Goal: Transaction & Acquisition: Purchase product/service

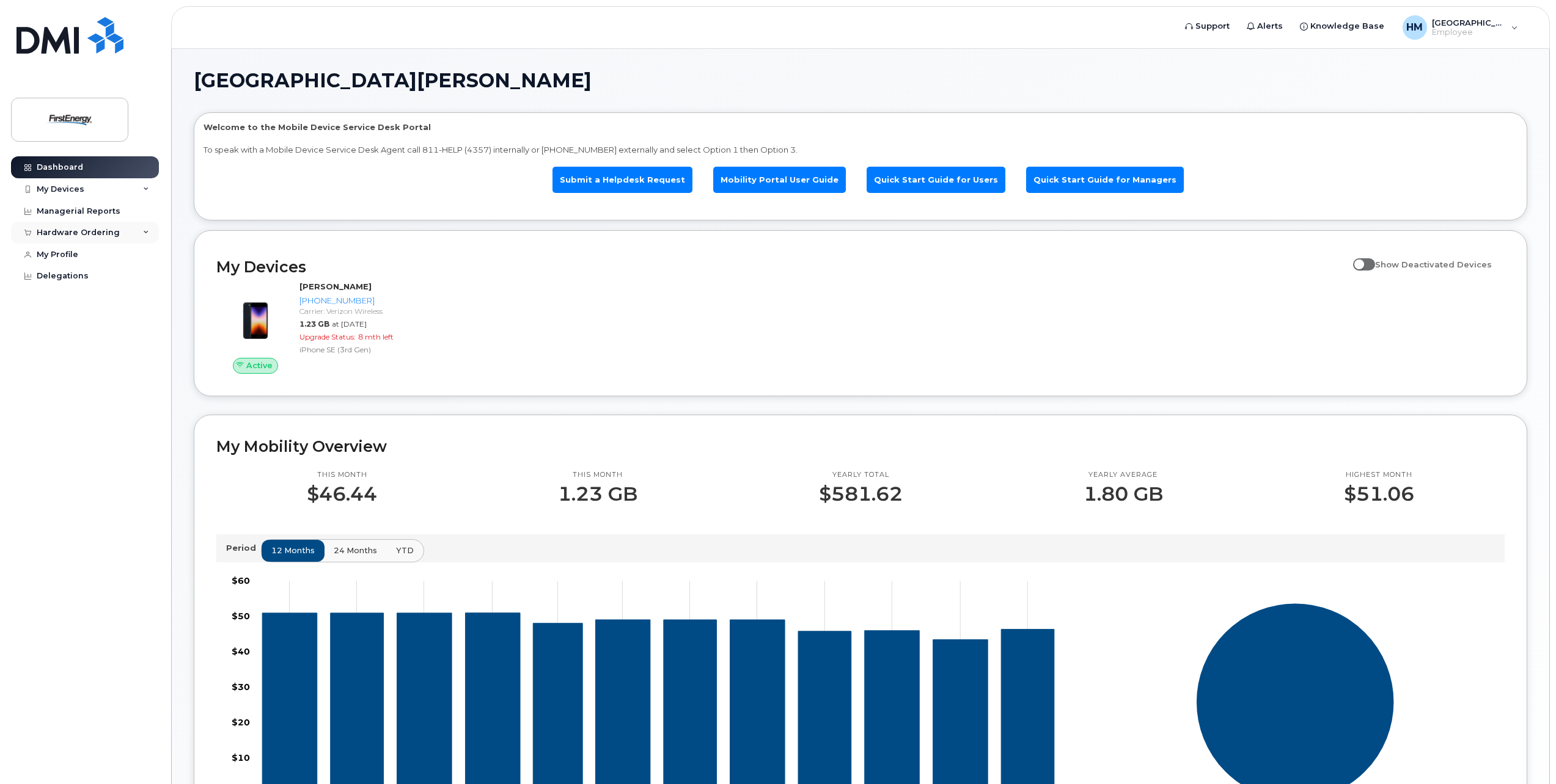
click at [151, 232] on div "Hardware Ordering" at bounding box center [85, 233] width 148 height 22
click at [60, 279] on div "New Order" at bounding box center [65, 279] width 46 height 11
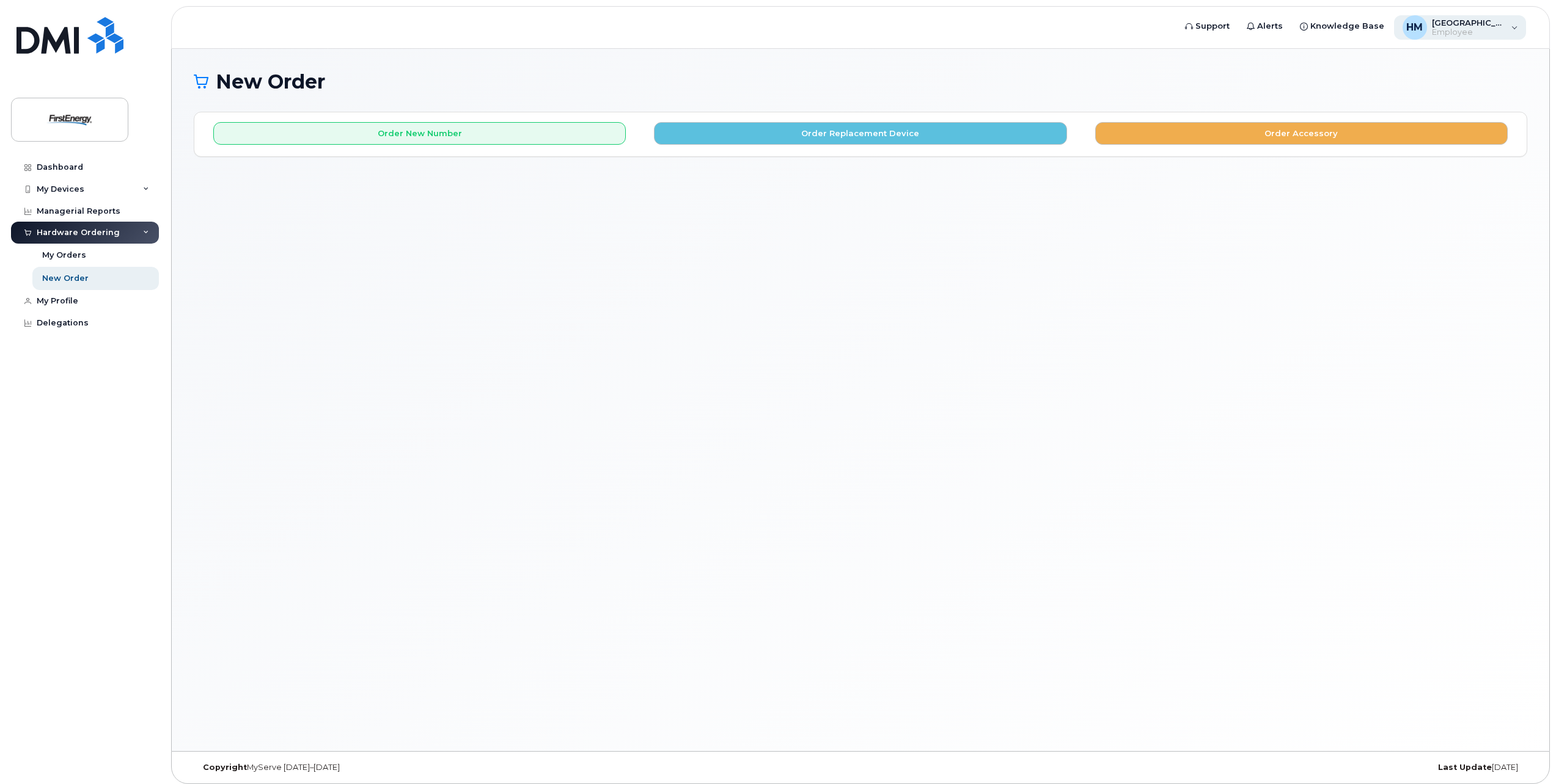
click at [1484, 35] on span "Employee" at bounding box center [1468, 32] width 73 height 9
click at [1245, 60] on div "New Order × Share This Order If you want to allow others to create or edit orde…" at bounding box center [861, 400] width 1378 height 702
click at [590, 150] on div "Order New Number Order Replacement Device Order Accessory Please choose the car…" at bounding box center [860, 134] width 1332 height 43
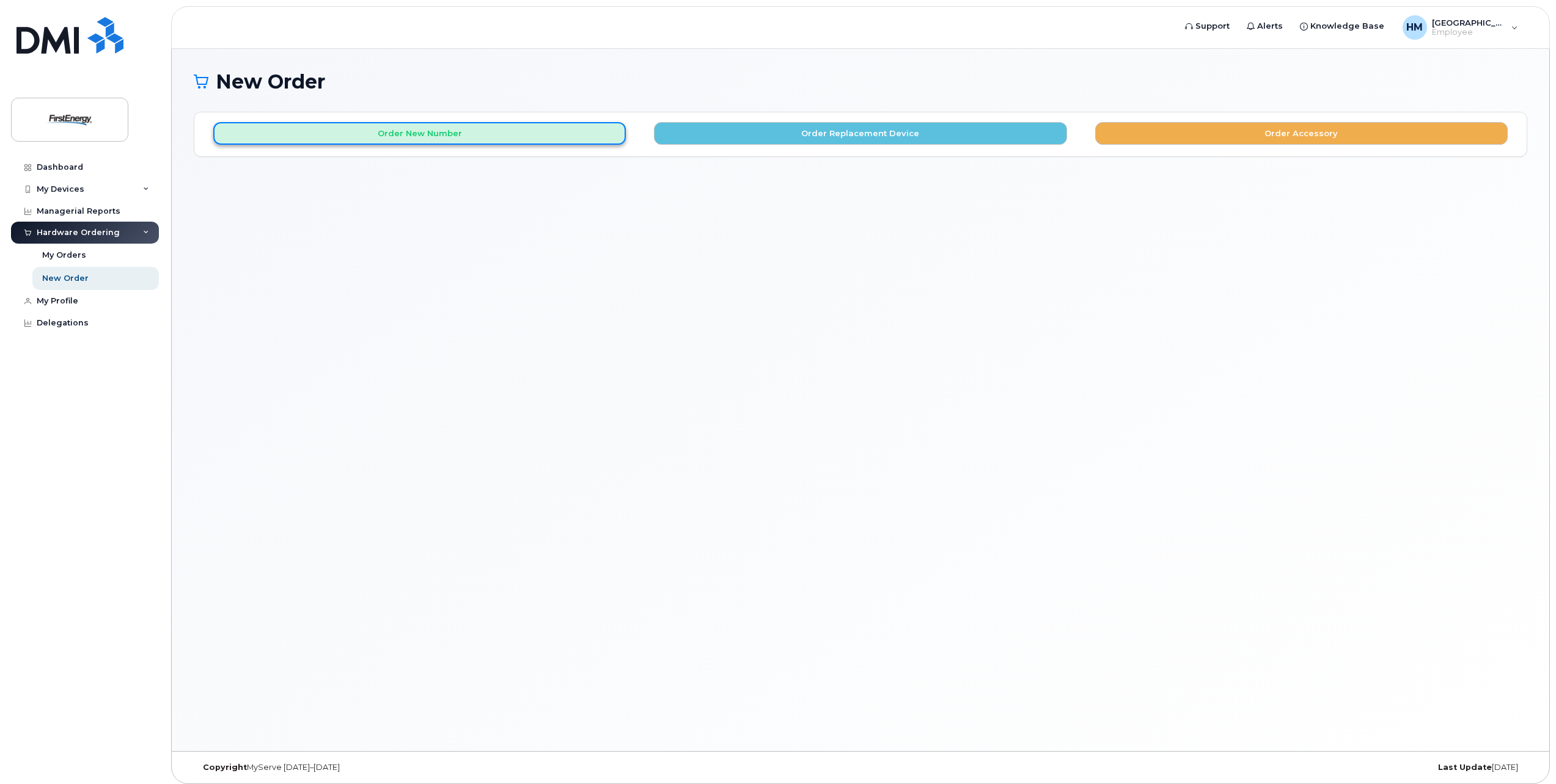
click at [591, 137] on button "Order New Number" at bounding box center [420, 133] width 413 height 22
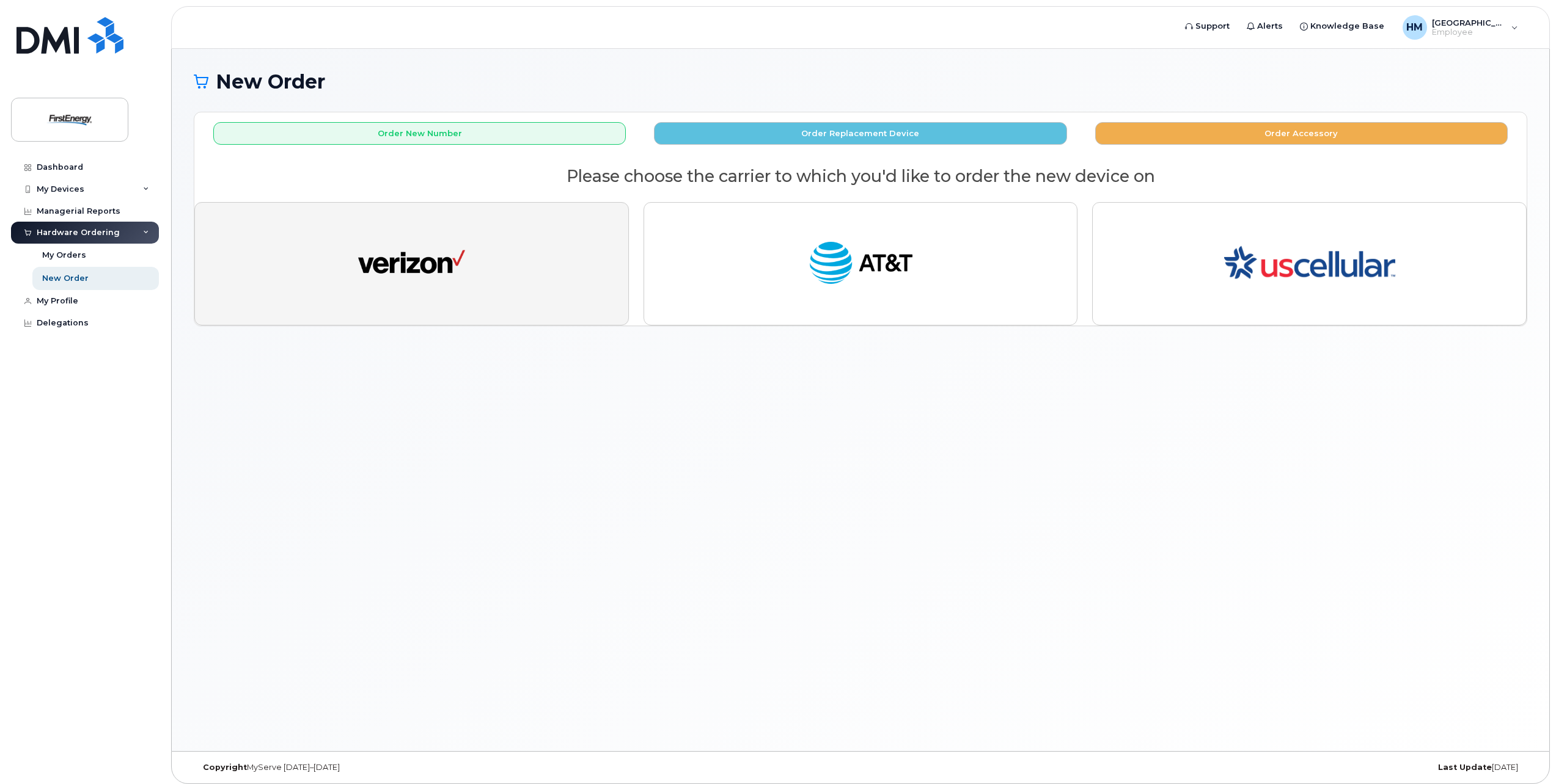
click at [560, 240] on button "button" at bounding box center [411, 264] width 434 height 124
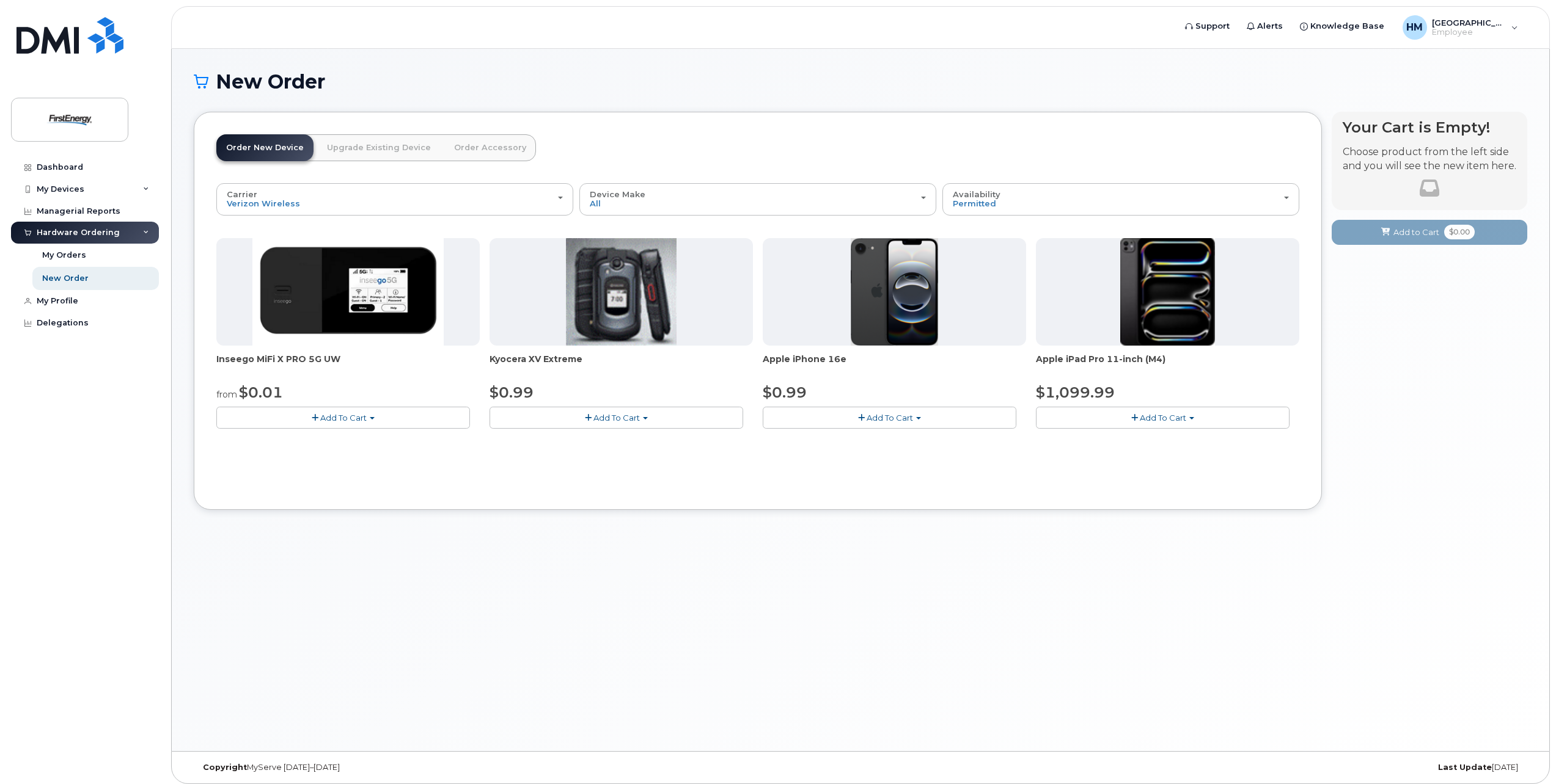
click at [920, 420] on span "button" at bounding box center [919, 418] width 5 height 3
click at [898, 423] on button "Add To Cart" at bounding box center [889, 417] width 254 height 21
click at [854, 415] on button "Add To Cart" at bounding box center [889, 417] width 254 height 21
click at [858, 418] on span "button" at bounding box center [862, 418] width 7 height 8
click at [863, 418] on span "button" at bounding box center [862, 418] width 7 height 8
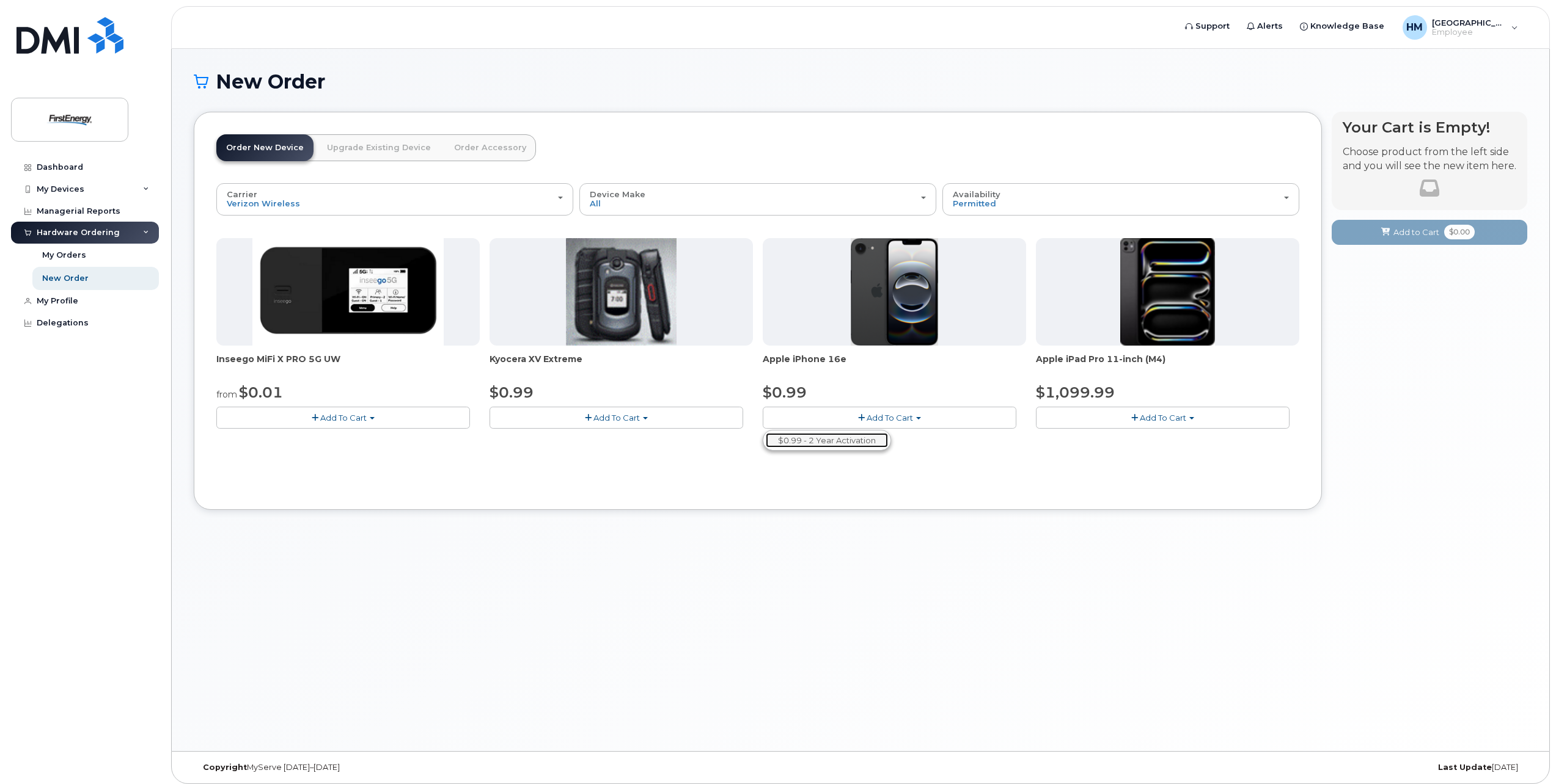
click at [861, 438] on link "$0.99 - 2 Year Activation" at bounding box center [827, 441] width 122 height 15
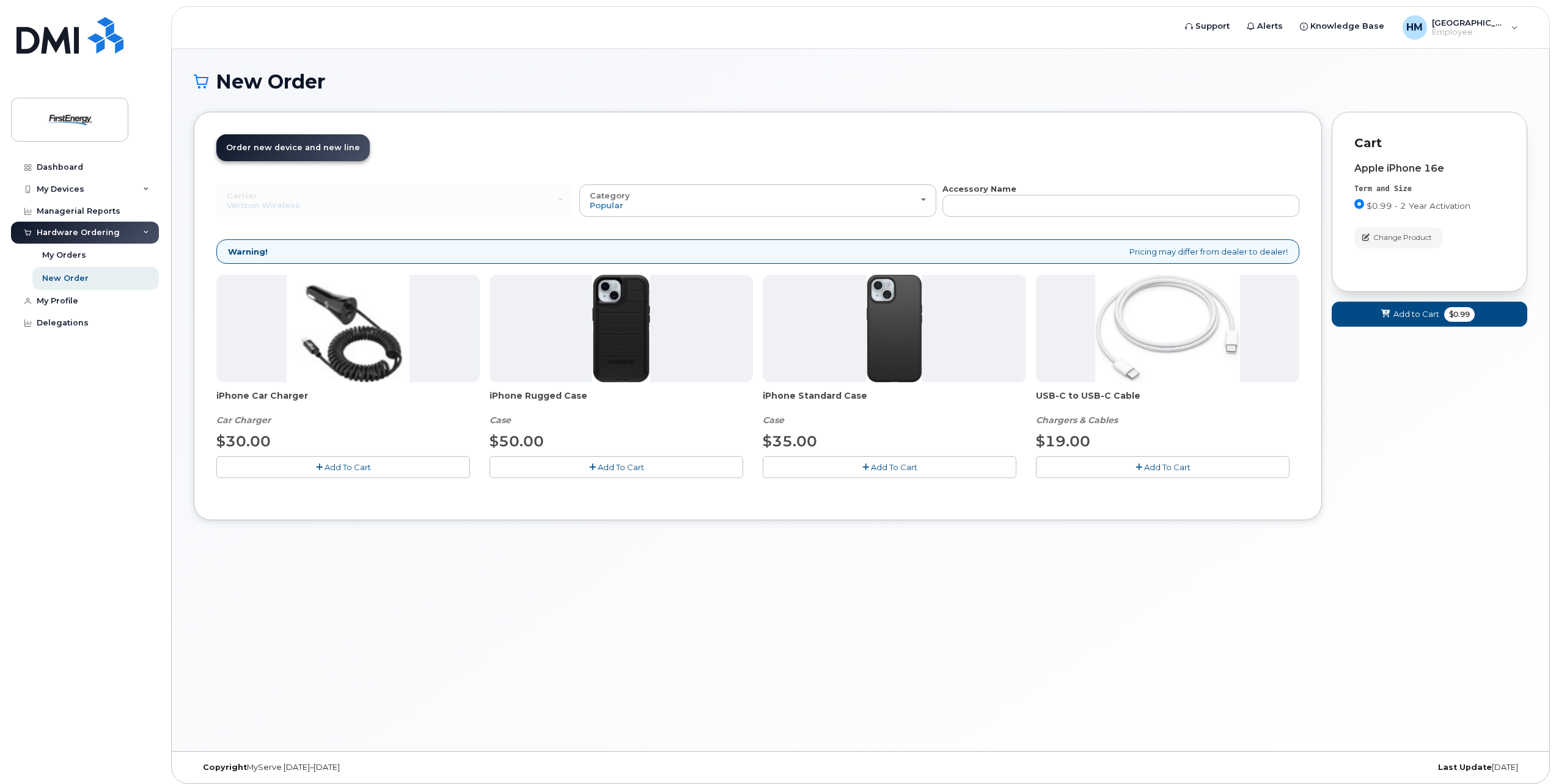
drag, startPoint x: 1397, startPoint y: 163, endPoint x: 1399, endPoint y: 179, distance: 16.1
click at [1397, 163] on div "Apple iPhone 16e" at bounding box center [1430, 168] width 151 height 11
drag, startPoint x: 1412, startPoint y: 308, endPoint x: 1420, endPoint y: 276, distance: 33.0
click at [1420, 276] on form "Cart active suspended Carrier Device Additional cost to upgrading the device Se…" at bounding box center [1429, 219] width 195 height 215
click at [1424, 317] on span "Add to Cart" at bounding box center [1416, 315] width 46 height 12
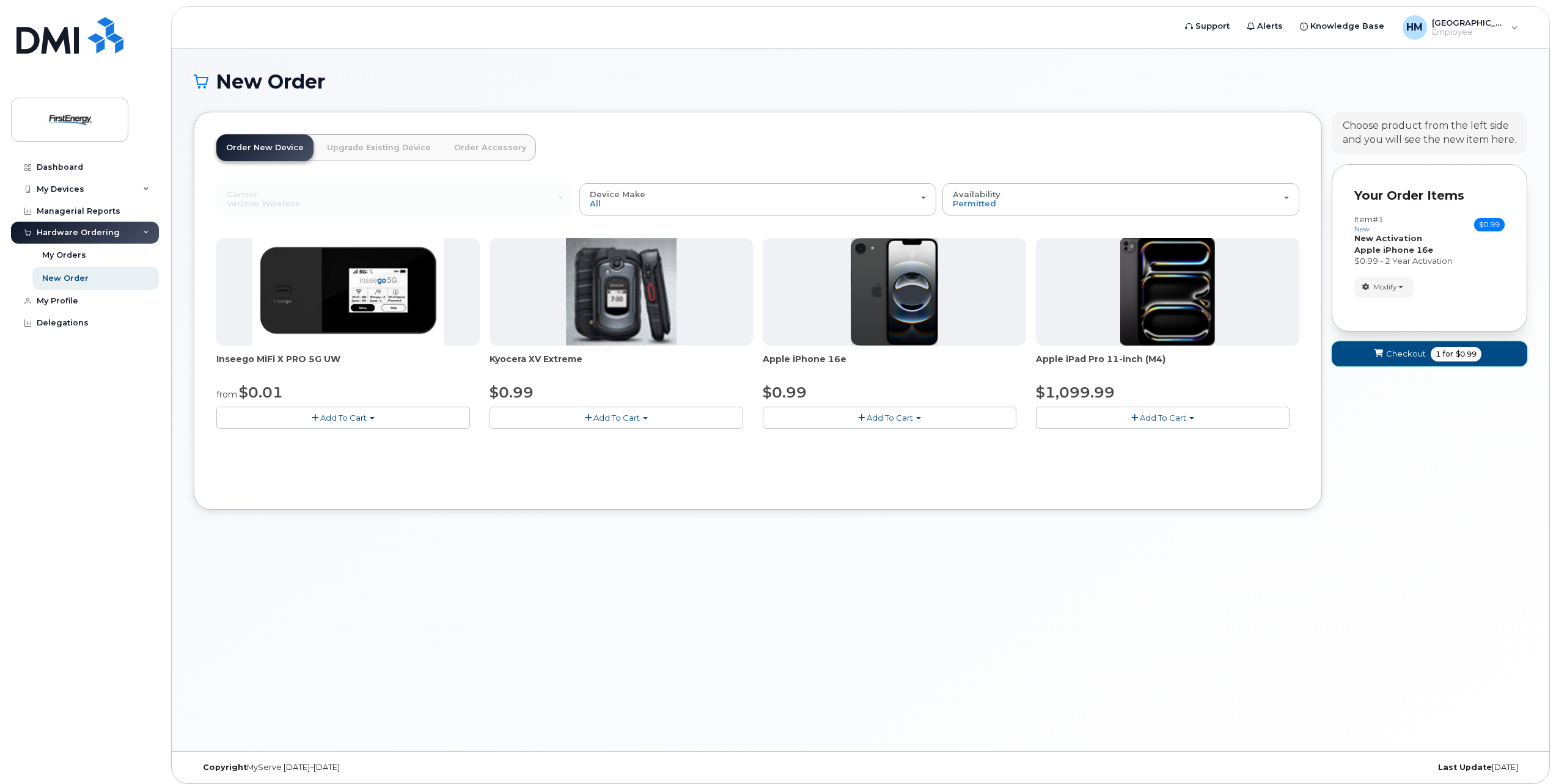
click at [1396, 352] on span "Checkout" at bounding box center [1406, 354] width 40 height 12
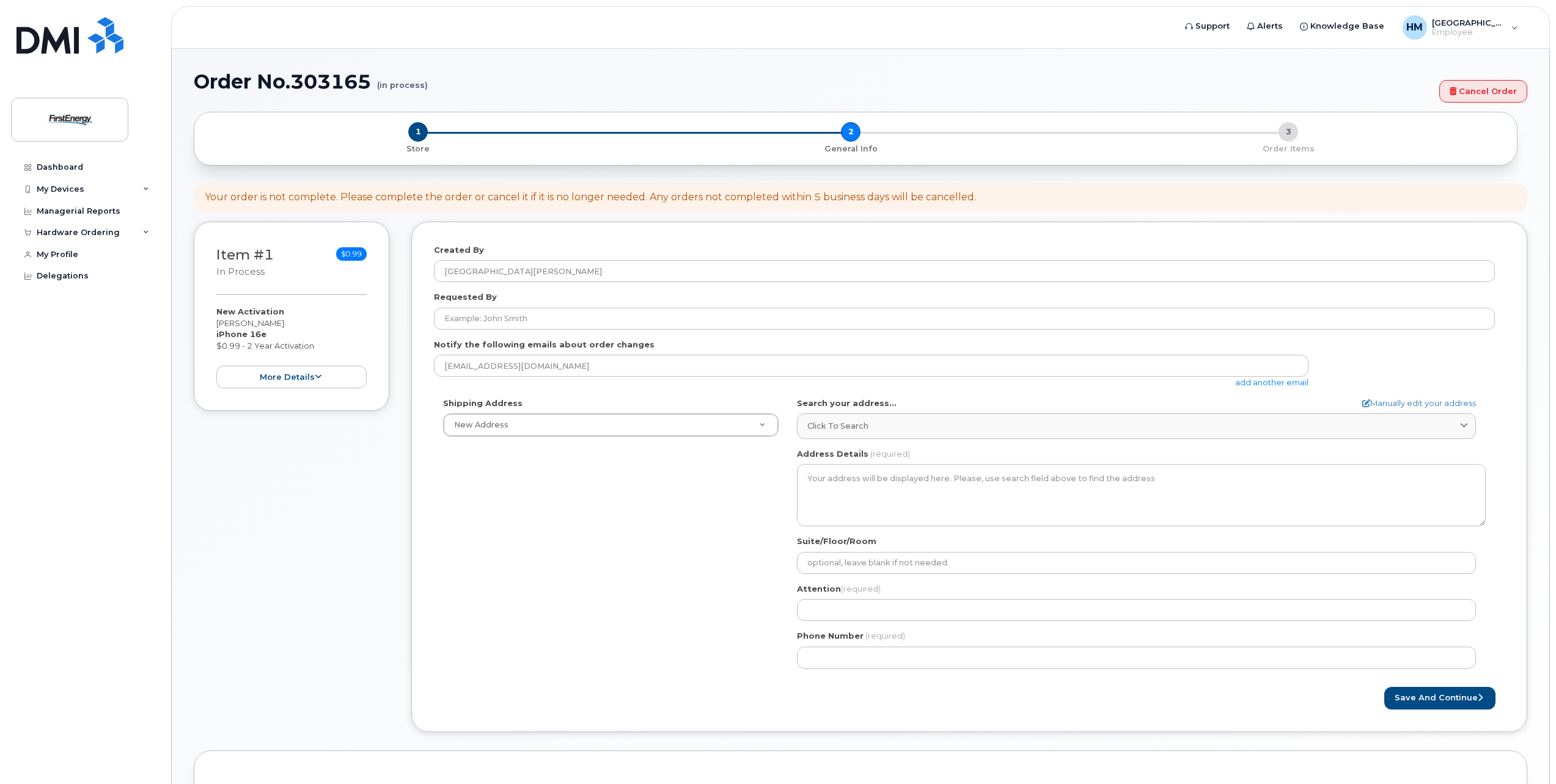
select select
click at [326, 371] on button "more details" at bounding box center [292, 377] width 151 height 22
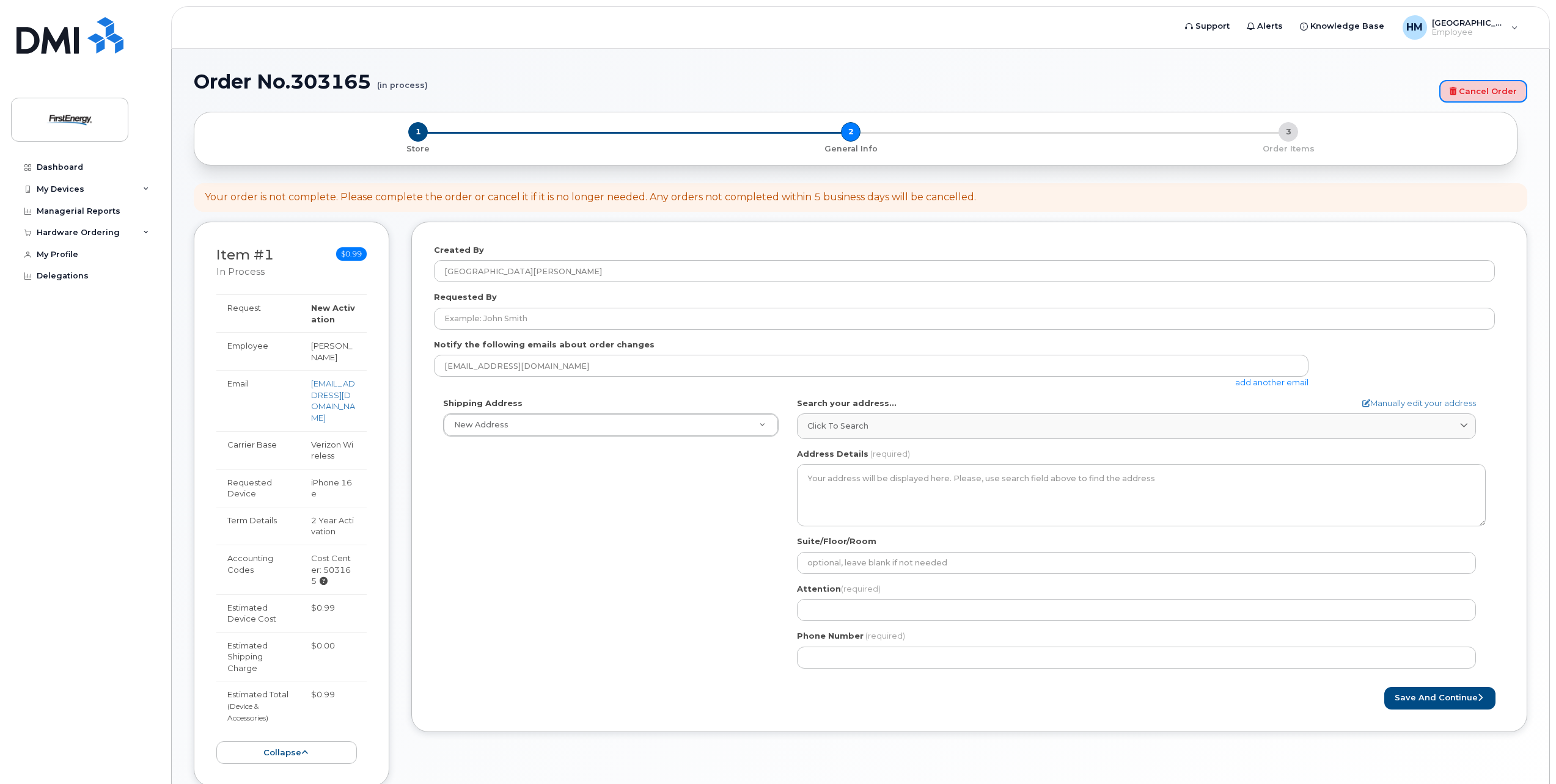
drag, startPoint x: 1475, startPoint y: 98, endPoint x: 844, endPoint y: 48, distance: 633.0
click at [1475, 98] on link "Cancel Order" at bounding box center [1484, 91] width 88 height 22
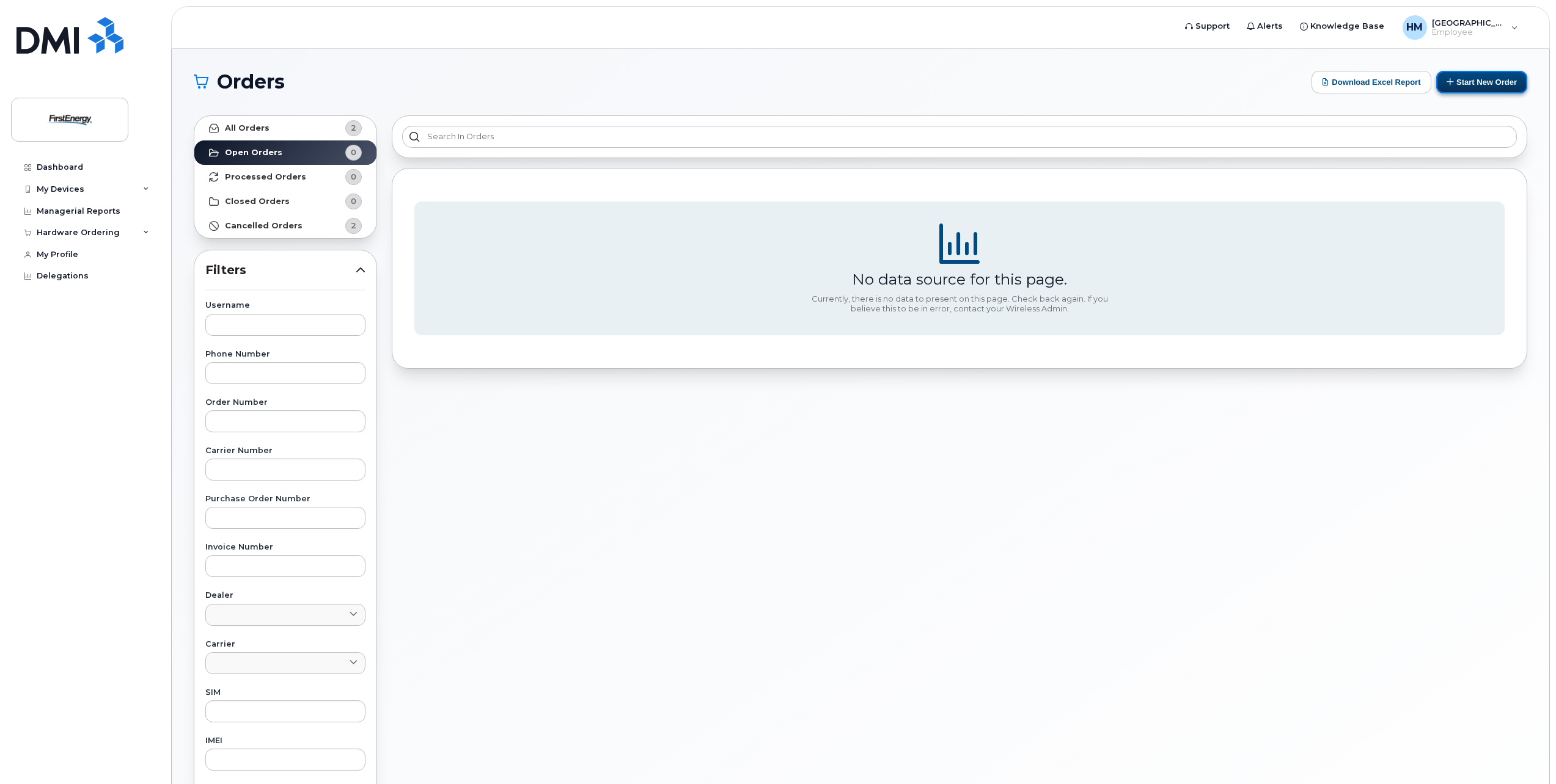
click at [1456, 84] on button "Start New Order" at bounding box center [1482, 82] width 91 height 22
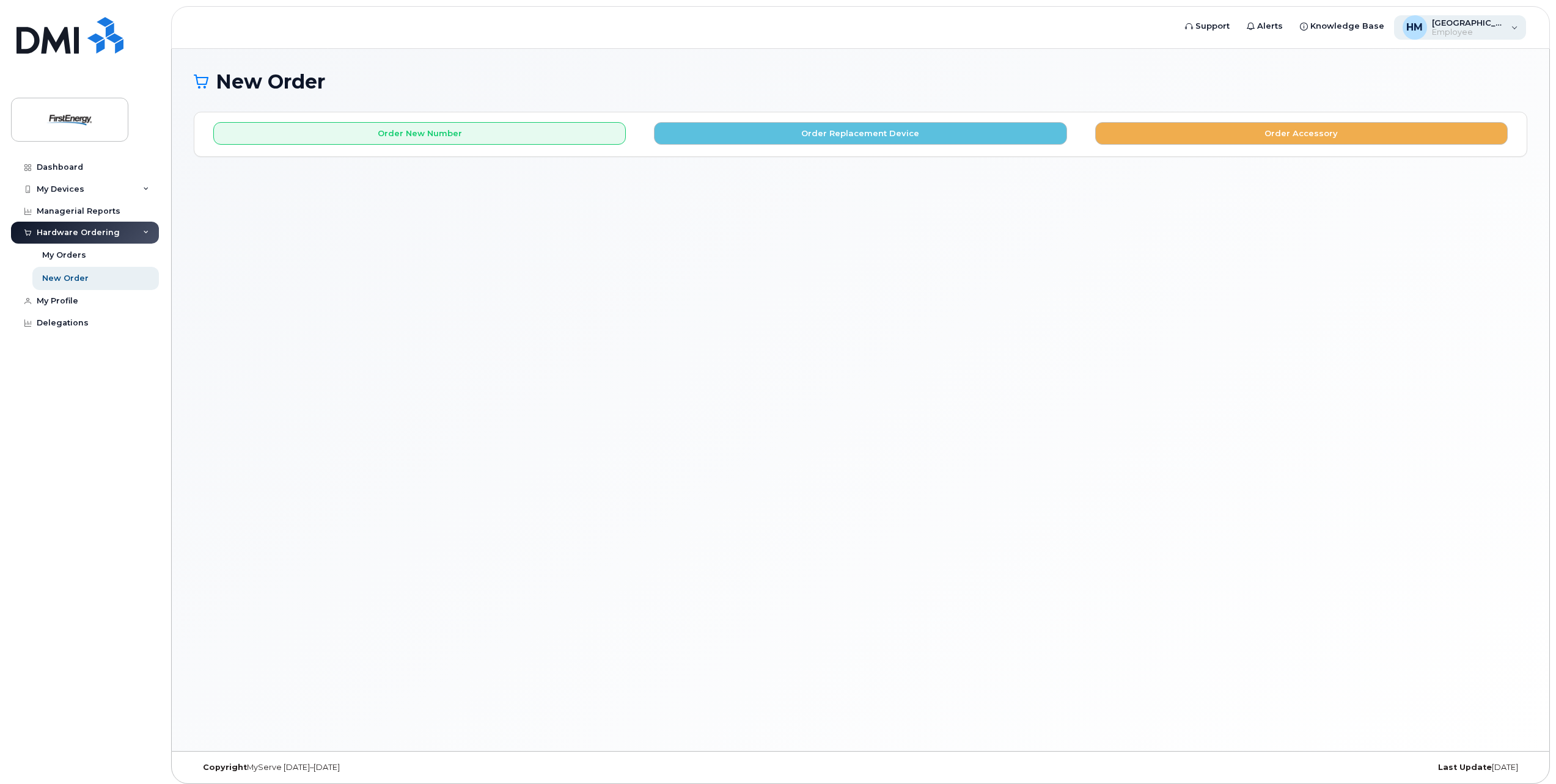
click at [1505, 35] on div "[PERSON_NAME], [PERSON_NAME] Employee" at bounding box center [1461, 28] width 132 height 24
click at [593, 202] on div "New Order × Share This Order If you want to allow others to create or edit orde…" at bounding box center [861, 400] width 1378 height 702
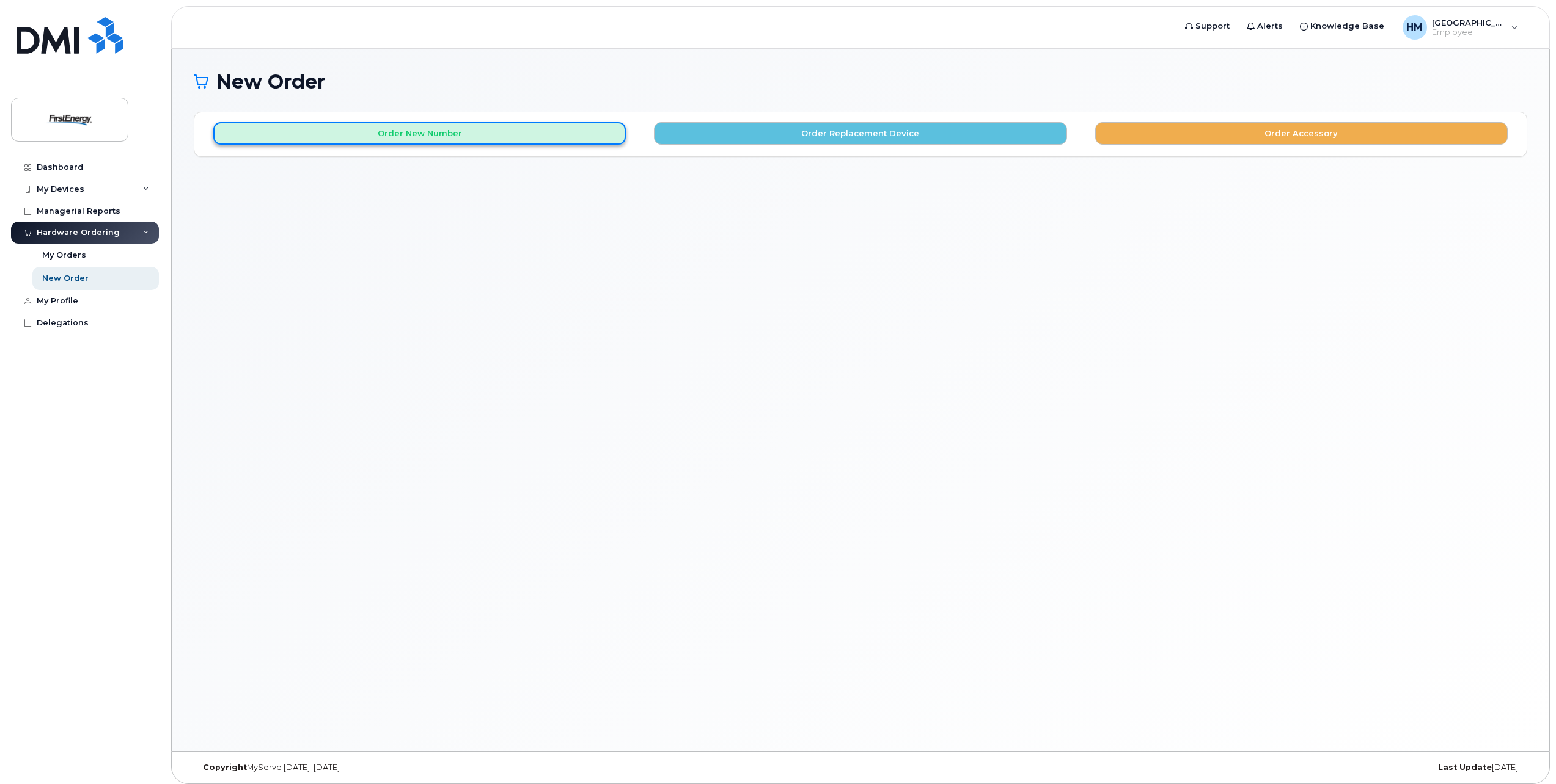
click at [515, 133] on button "Order New Number" at bounding box center [420, 133] width 413 height 22
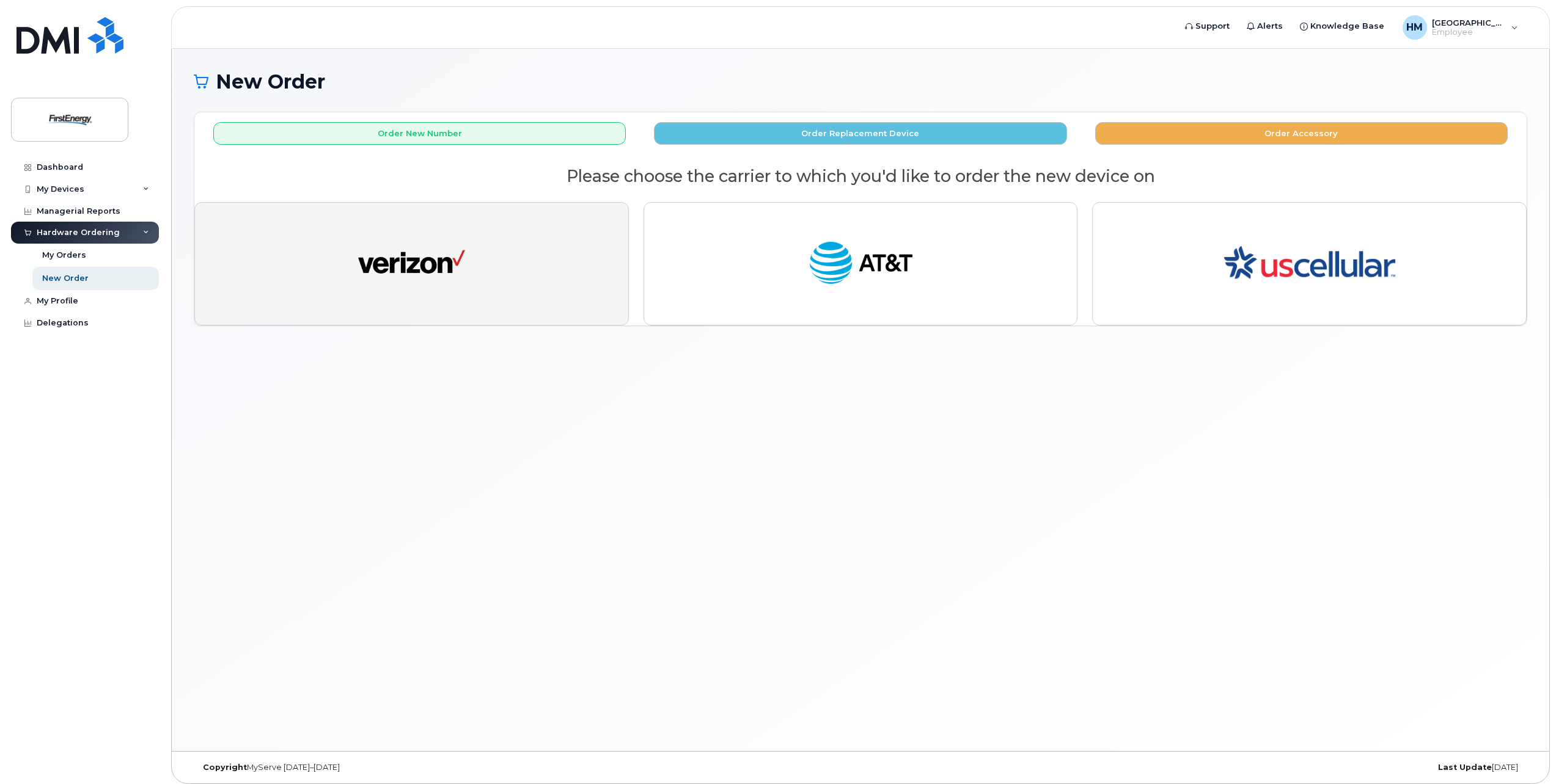
click at [452, 277] on img "button" at bounding box center [411, 264] width 107 height 55
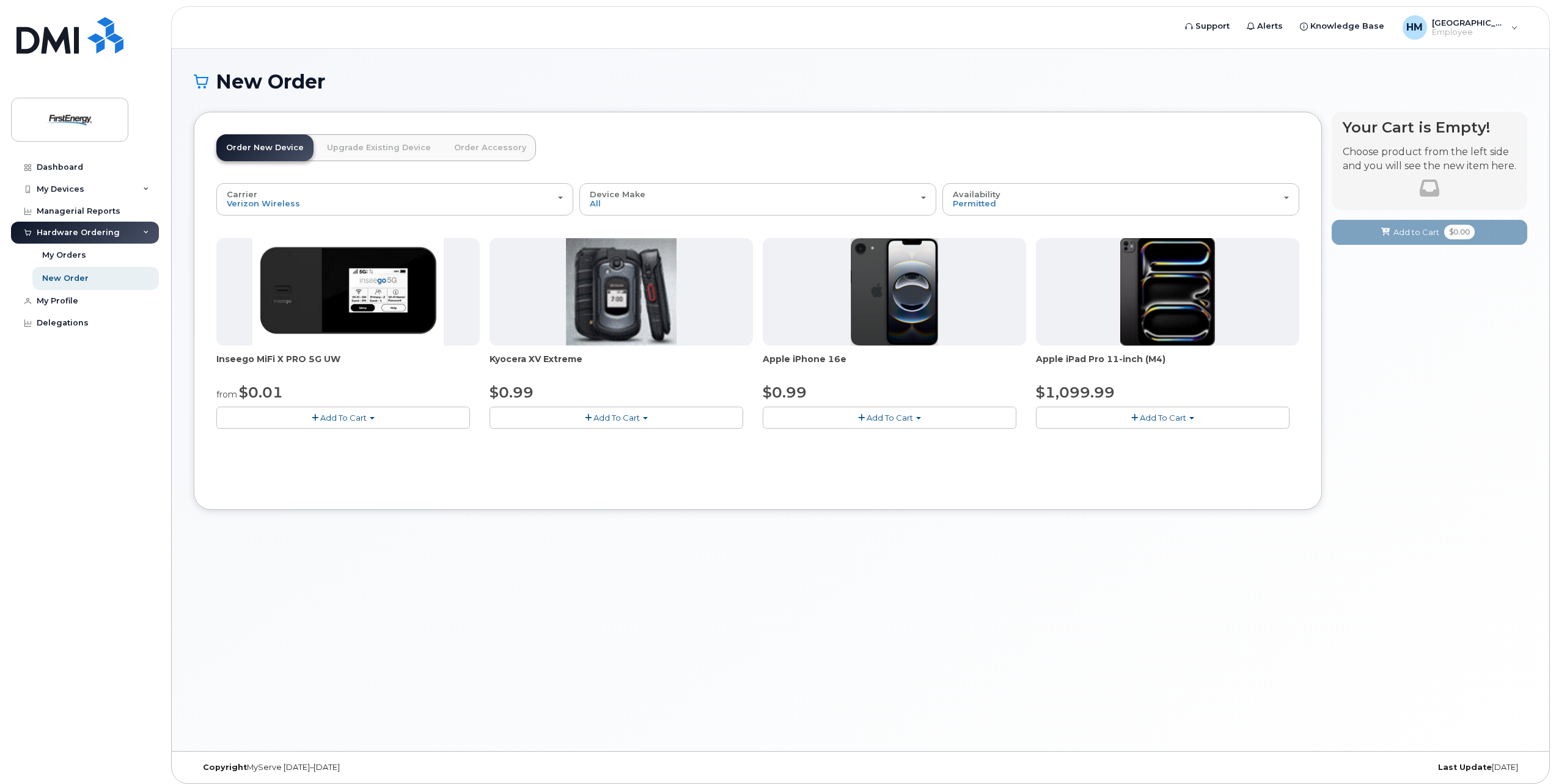
click at [878, 419] on span "Add To Cart" at bounding box center [890, 417] width 46 height 9
drag, startPoint x: 803, startPoint y: 440, endPoint x: 897, endPoint y: 440, distance: 94.0
click at [803, 440] on link "$0.99 - 2 Year Activation" at bounding box center [827, 441] width 122 height 15
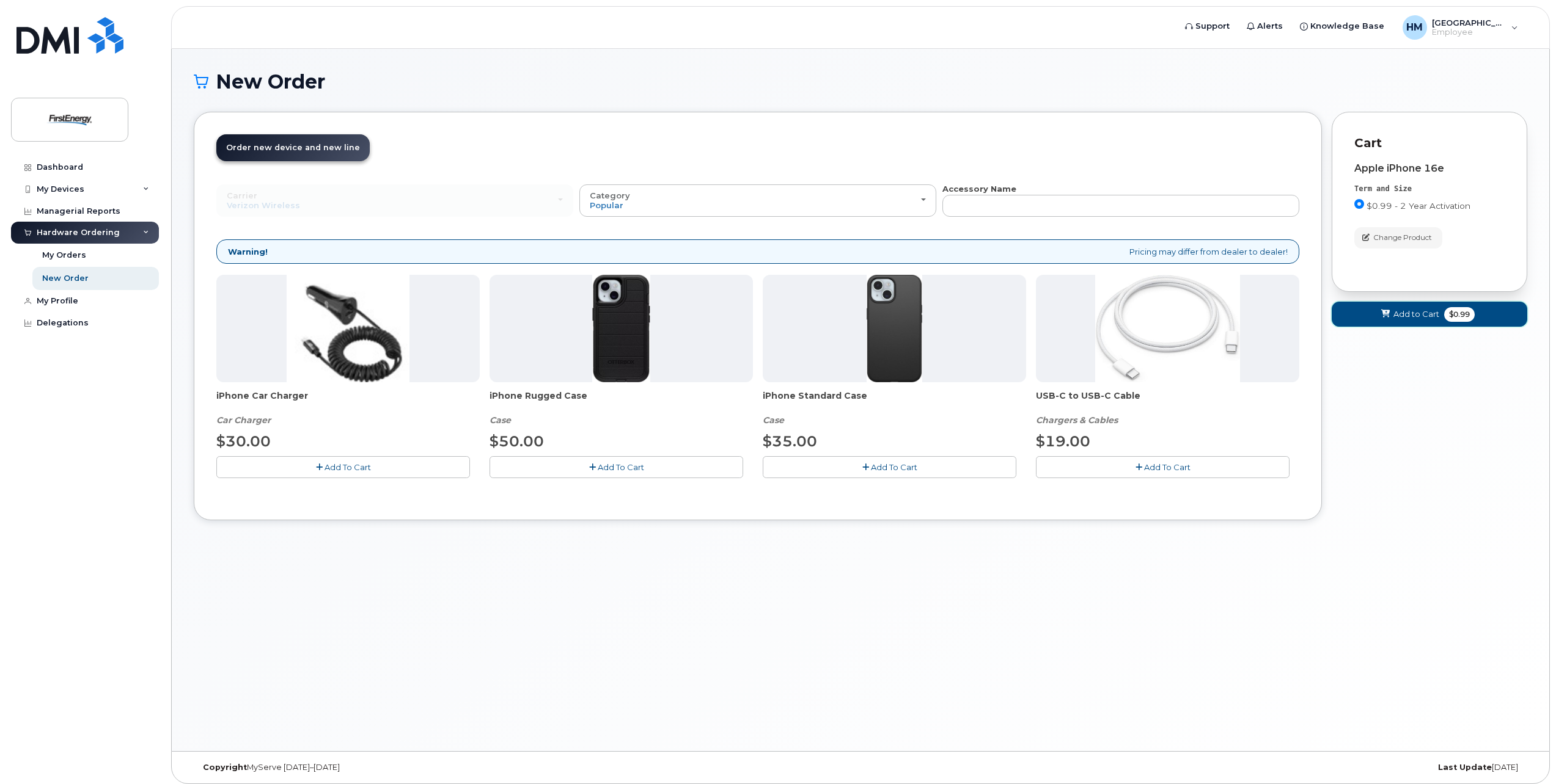
click at [1453, 324] on button "Add to Cart $0.99" at bounding box center [1429, 314] width 195 height 25
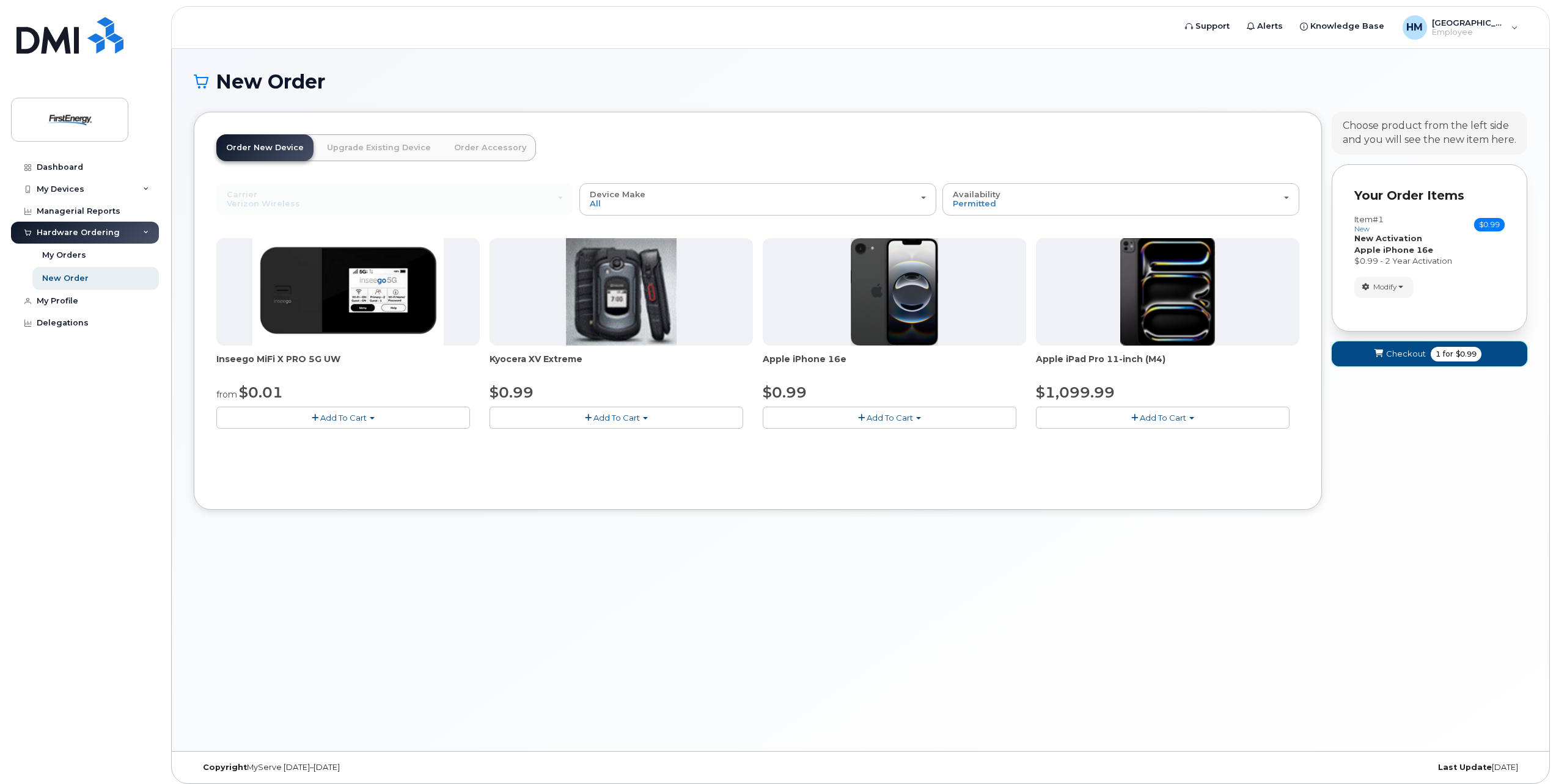
click at [1457, 361] on span "1 for $0.99" at bounding box center [1456, 354] width 51 height 15
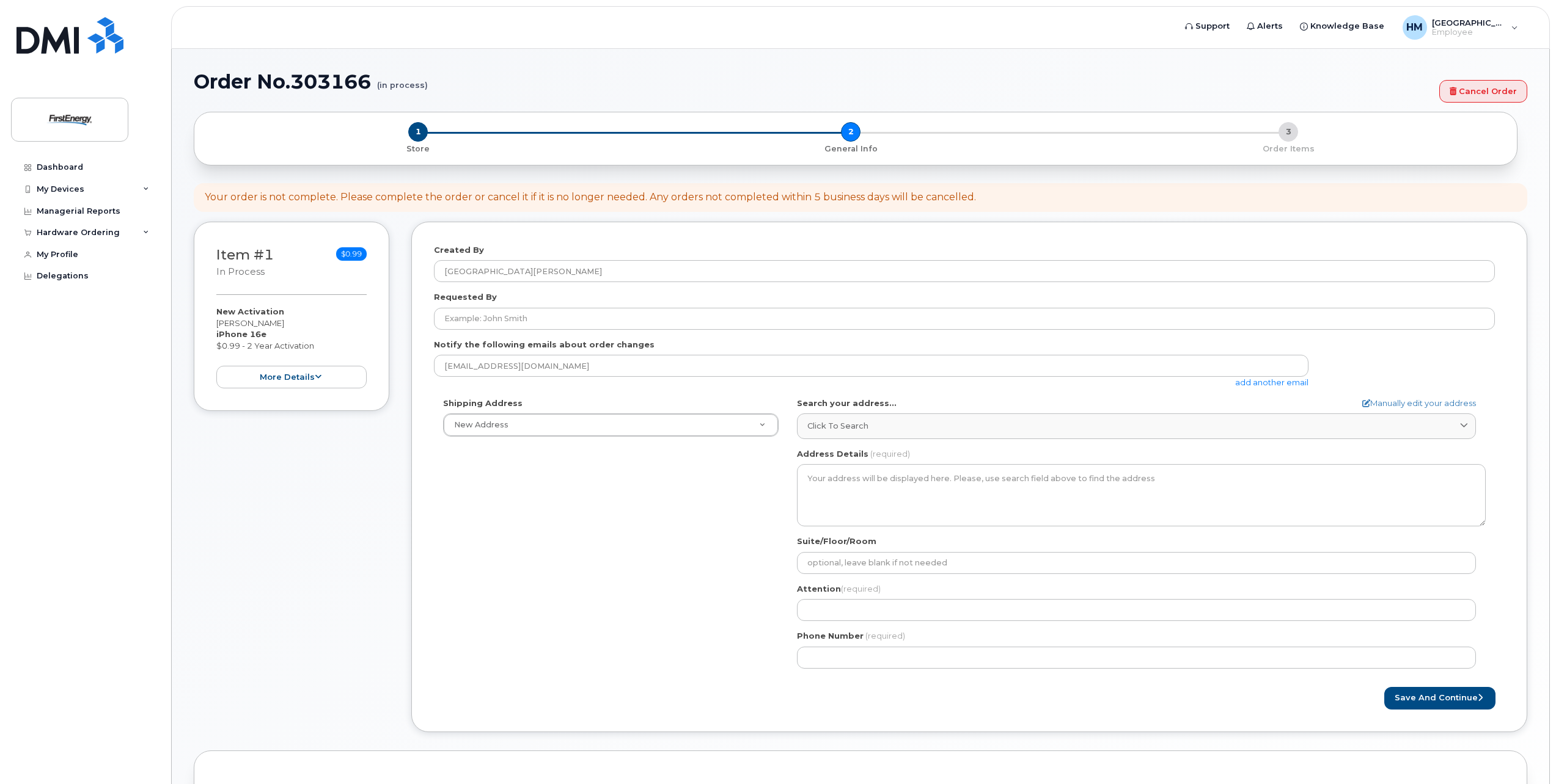
select select
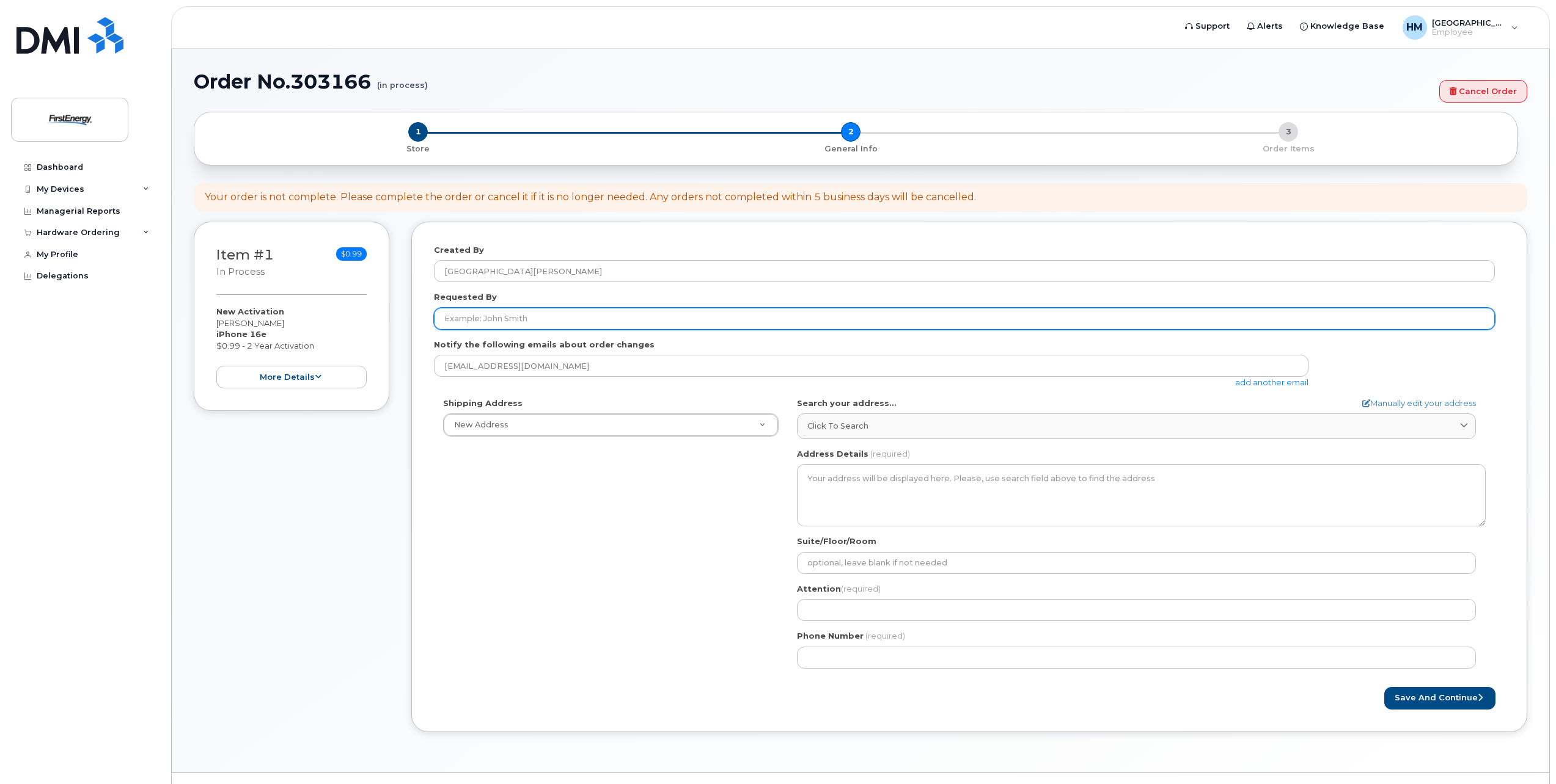
click at [494, 323] on input "Requested By" at bounding box center [965, 319] width 1061 height 22
type input "N"
type input "H"
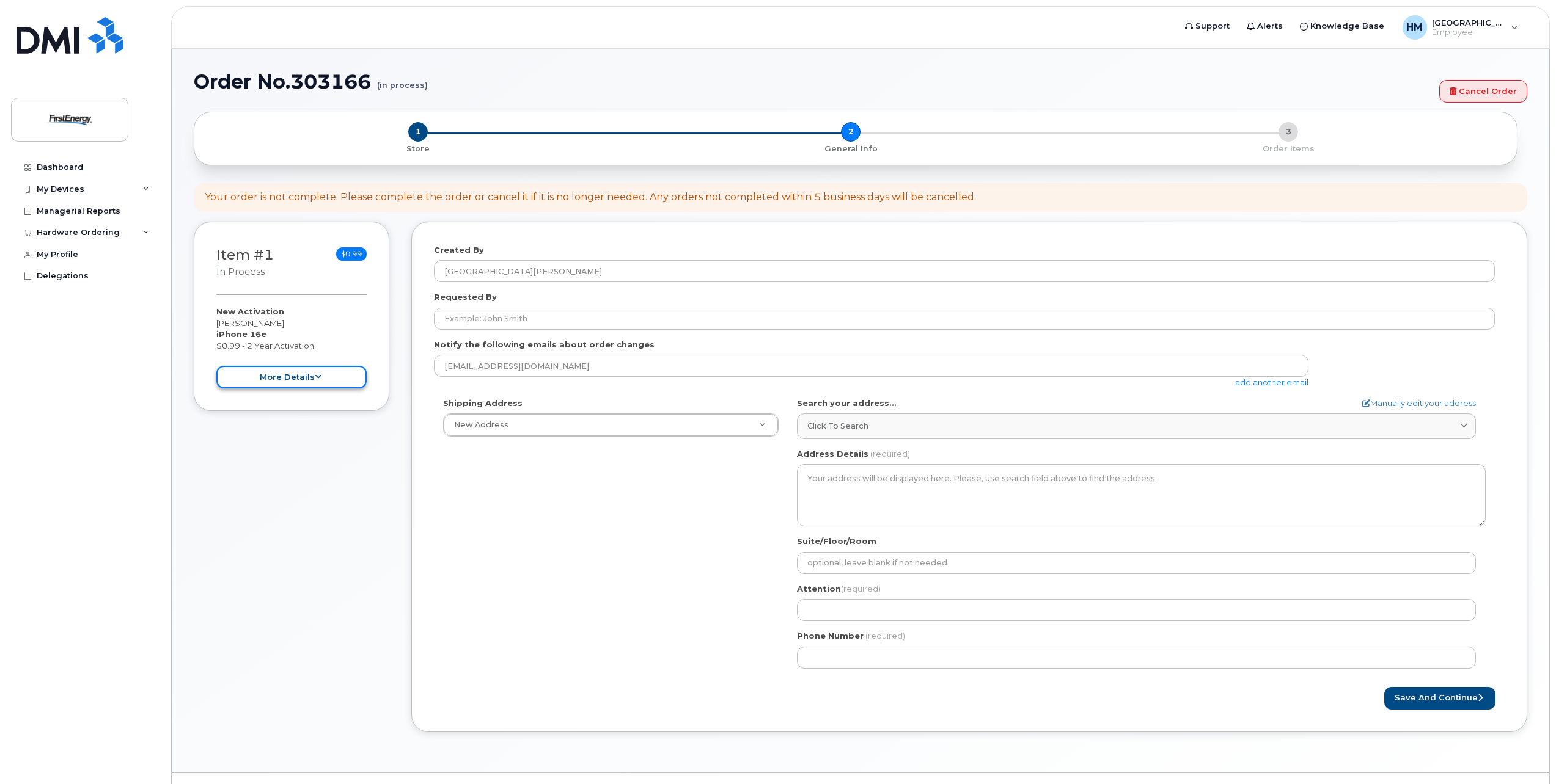
click at [299, 385] on button "more details" at bounding box center [292, 377] width 151 height 22
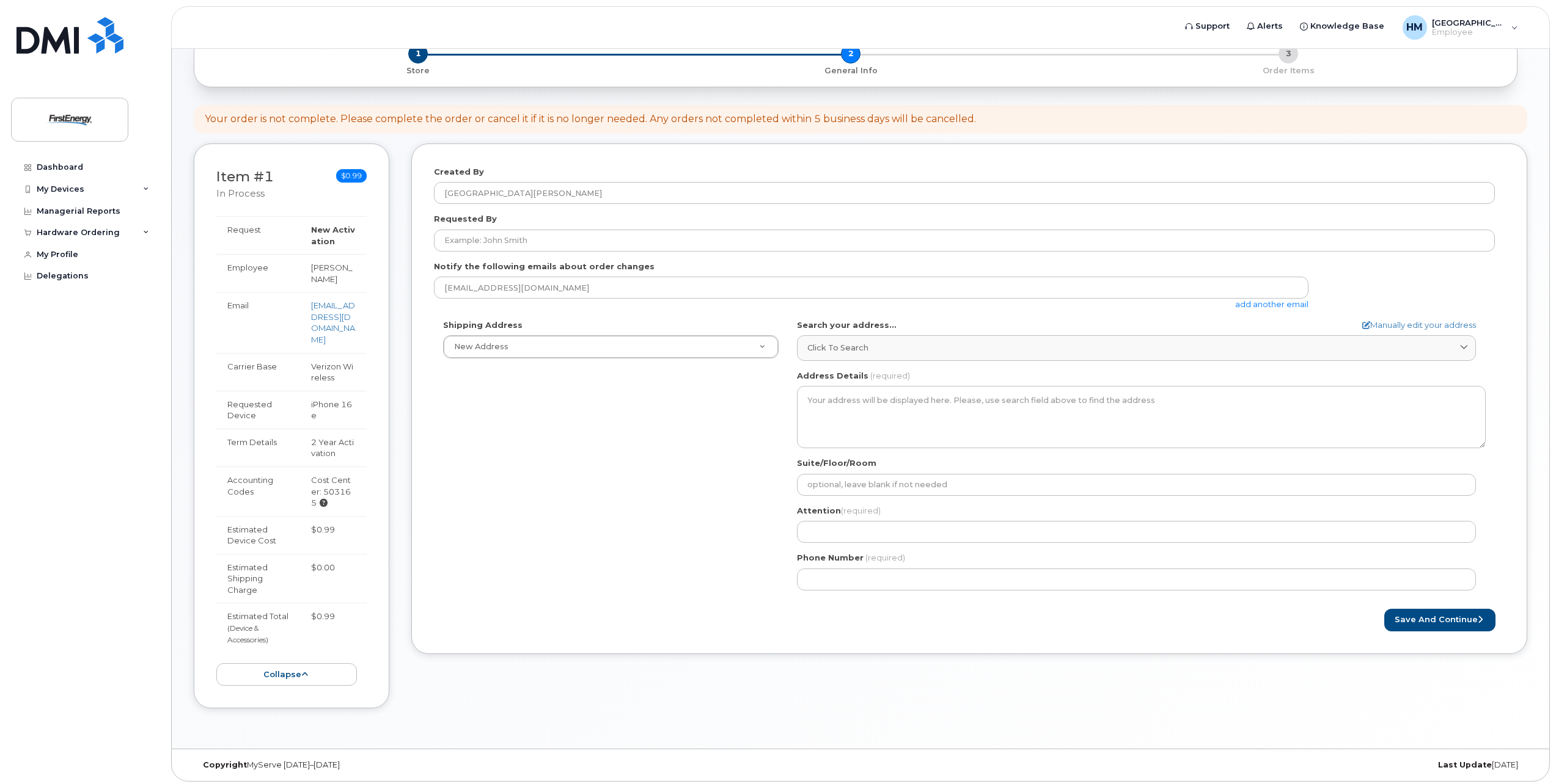
scroll to position [82, 0]
click at [314, 242] on td "New Activation" at bounding box center [333, 231] width 66 height 38
click at [303, 659] on div "Request New Activation Employee Amanda Houston Email ahouston@firstenergycorp.c…" at bounding box center [292, 447] width 151 height 469
click at [303, 662] on button "collapse" at bounding box center [286, 671] width 140 height 22
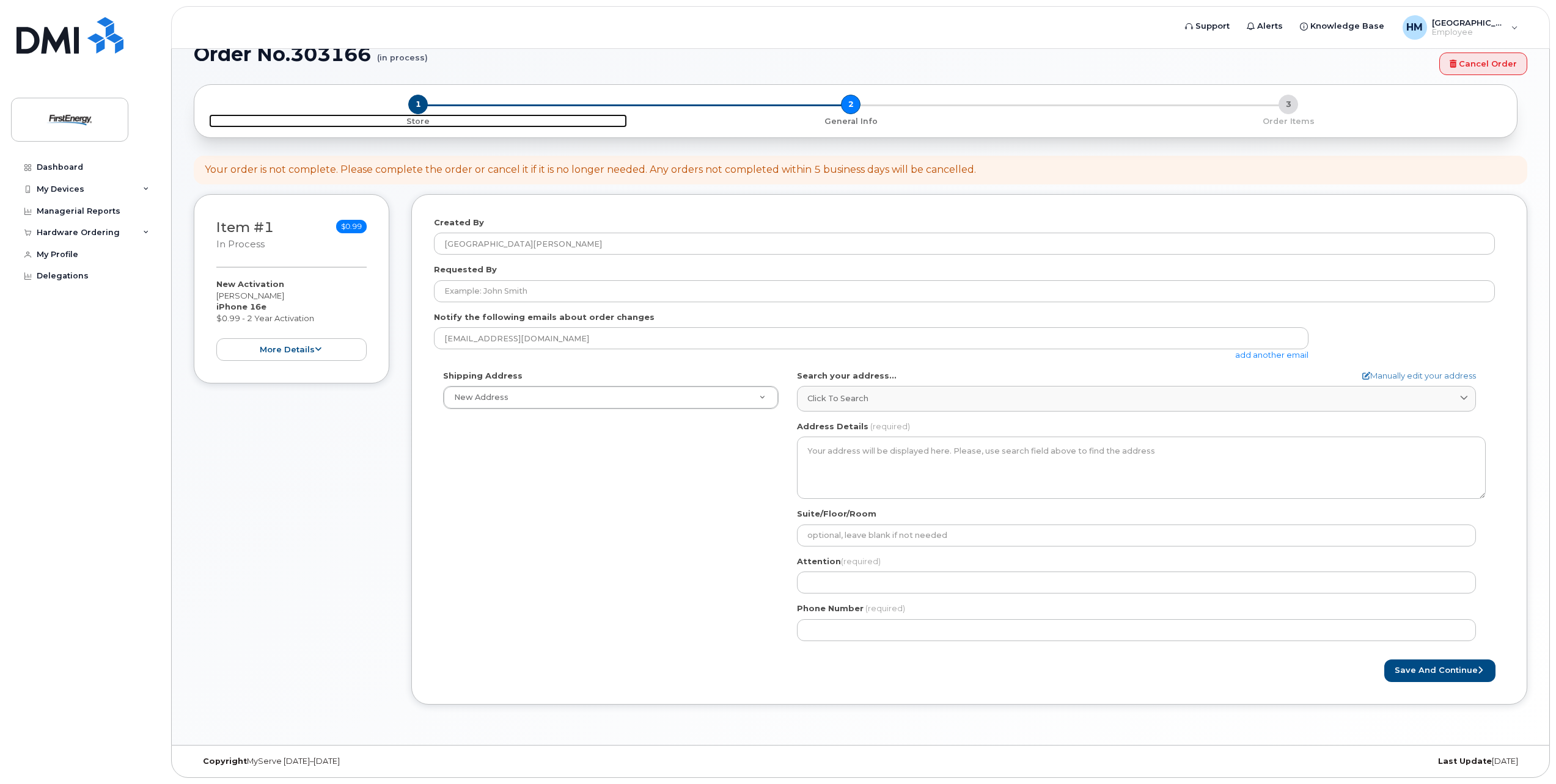
click at [415, 108] on span "1" at bounding box center [418, 104] width 20 height 20
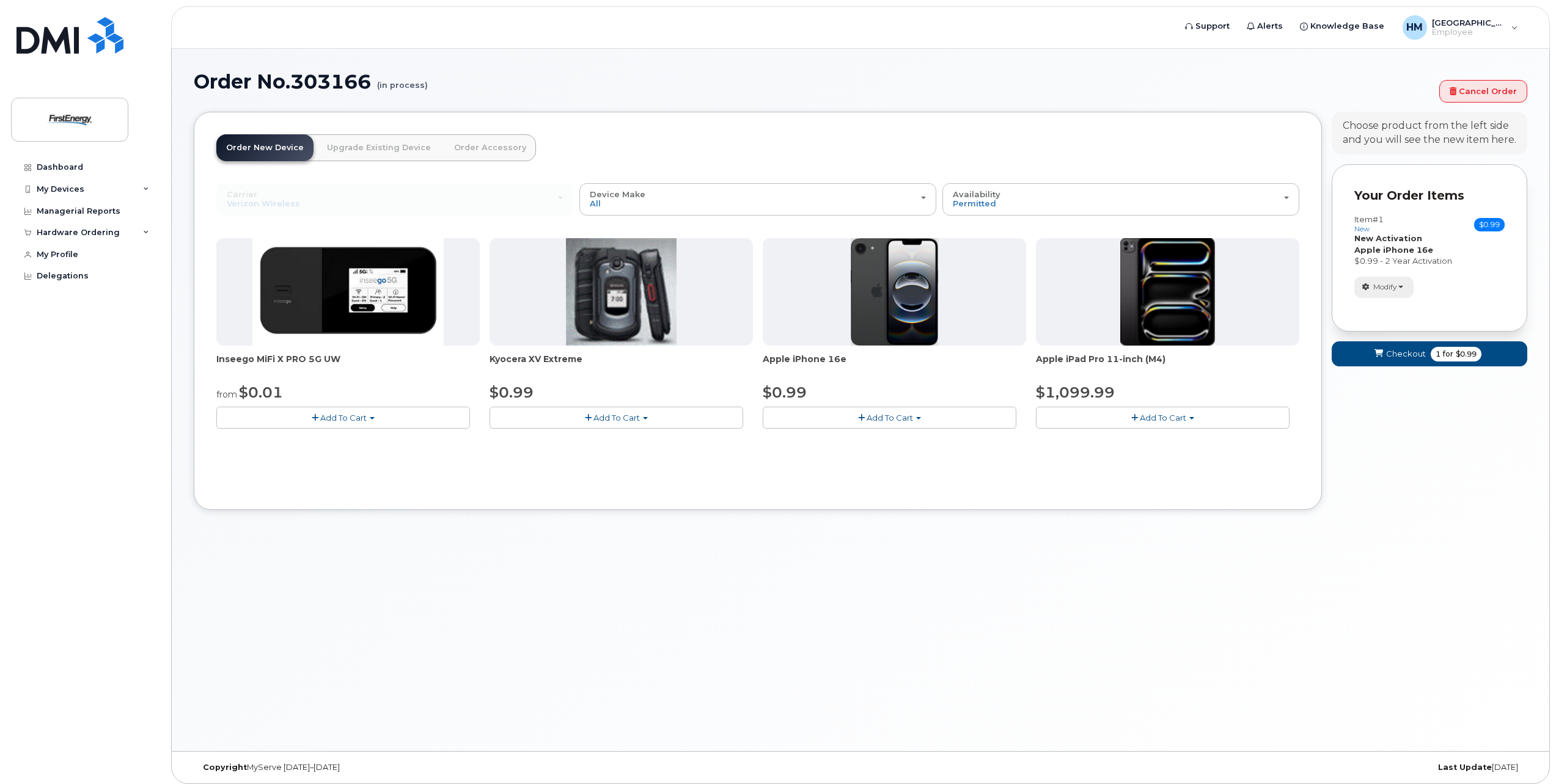
click at [1398, 288] on span "Modify" at bounding box center [1386, 287] width 24 height 11
click at [1398, 306] on link "change" at bounding box center [1412, 306] width 116 height 15
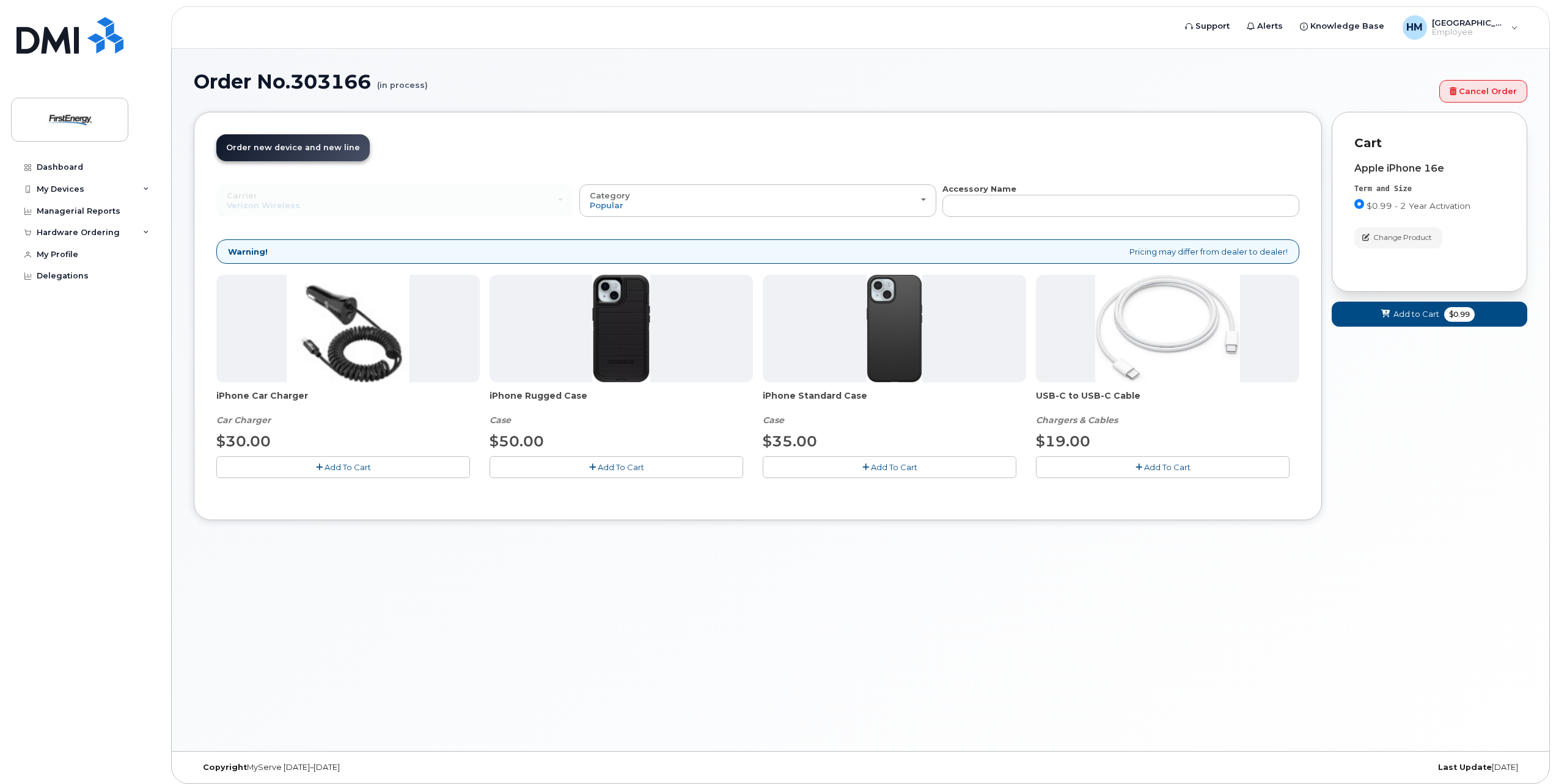
click at [272, 156] on link "Order new device and new line Order new device for existing or suspended line O…" at bounding box center [293, 147] width 153 height 27
click at [288, 149] on span "Order new device and new line" at bounding box center [293, 147] width 134 height 9
click at [1401, 241] on span "Change Product" at bounding box center [1403, 237] width 58 height 11
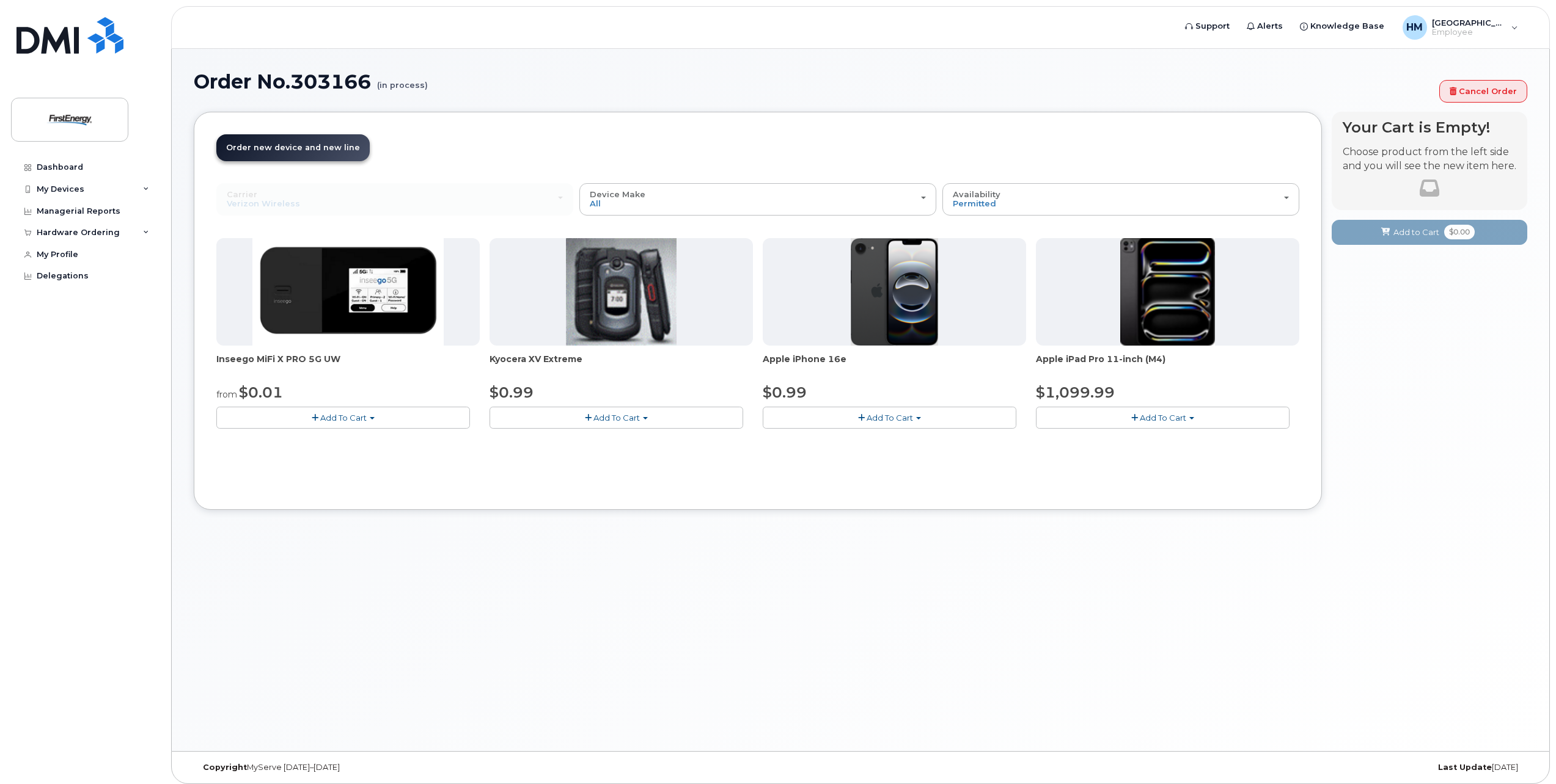
click at [265, 199] on div "Carrier Verizon Wireless AT&T Wireless US Cellular Verizon Wireless AT&T Wirele…" at bounding box center [395, 199] width 357 height 32
click at [1451, 193] on div at bounding box center [1430, 188] width 174 height 29
click at [1522, 31] on div "HM Houston, Mandi Employee" at bounding box center [1461, 28] width 132 height 24
click at [108, 230] on div "Hardware Ordering" at bounding box center [78, 232] width 83 height 9
click at [1482, 86] on link "Cancel Order" at bounding box center [1484, 91] width 88 height 22
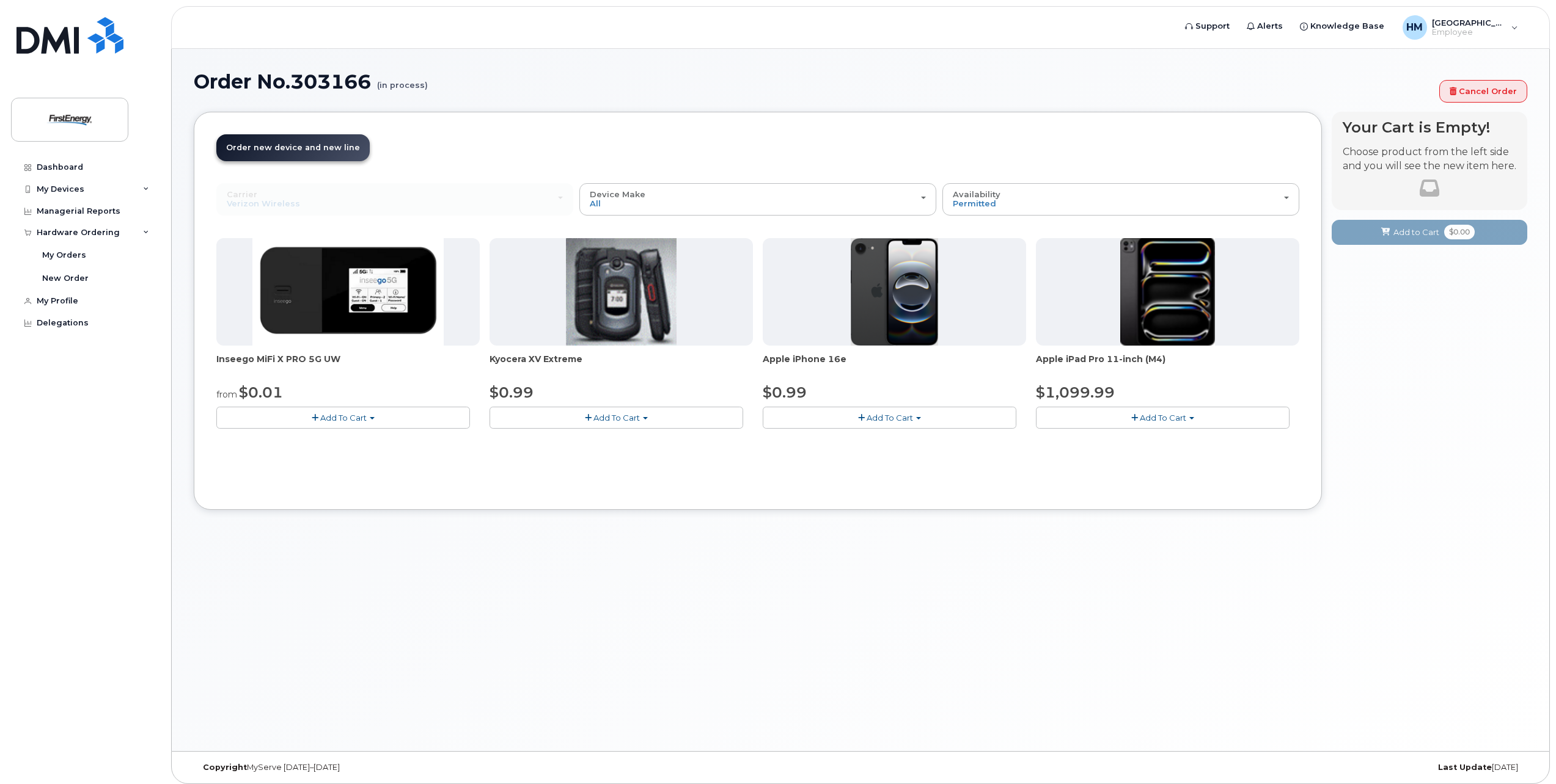
click at [858, 424] on button "Add To Cart" at bounding box center [889, 417] width 254 height 21
click at [843, 455] on div "Carrier Verizon Wireless AT&T Wireless US Cellular Verizon Wireless AT&T Wirele…" at bounding box center [758, 335] width 1083 height 304
click at [845, 438] on div "Inseego MiFi X PRO 5G UW from $0.01 Add To Cart $0.01 - 2 Year Activation $349.…" at bounding box center [758, 343] width 1083 height 210
click at [846, 423] on button "Add To Cart" at bounding box center [889, 417] width 254 height 21
click at [844, 441] on link "$0.99 - 2 Year Activation" at bounding box center [827, 441] width 122 height 15
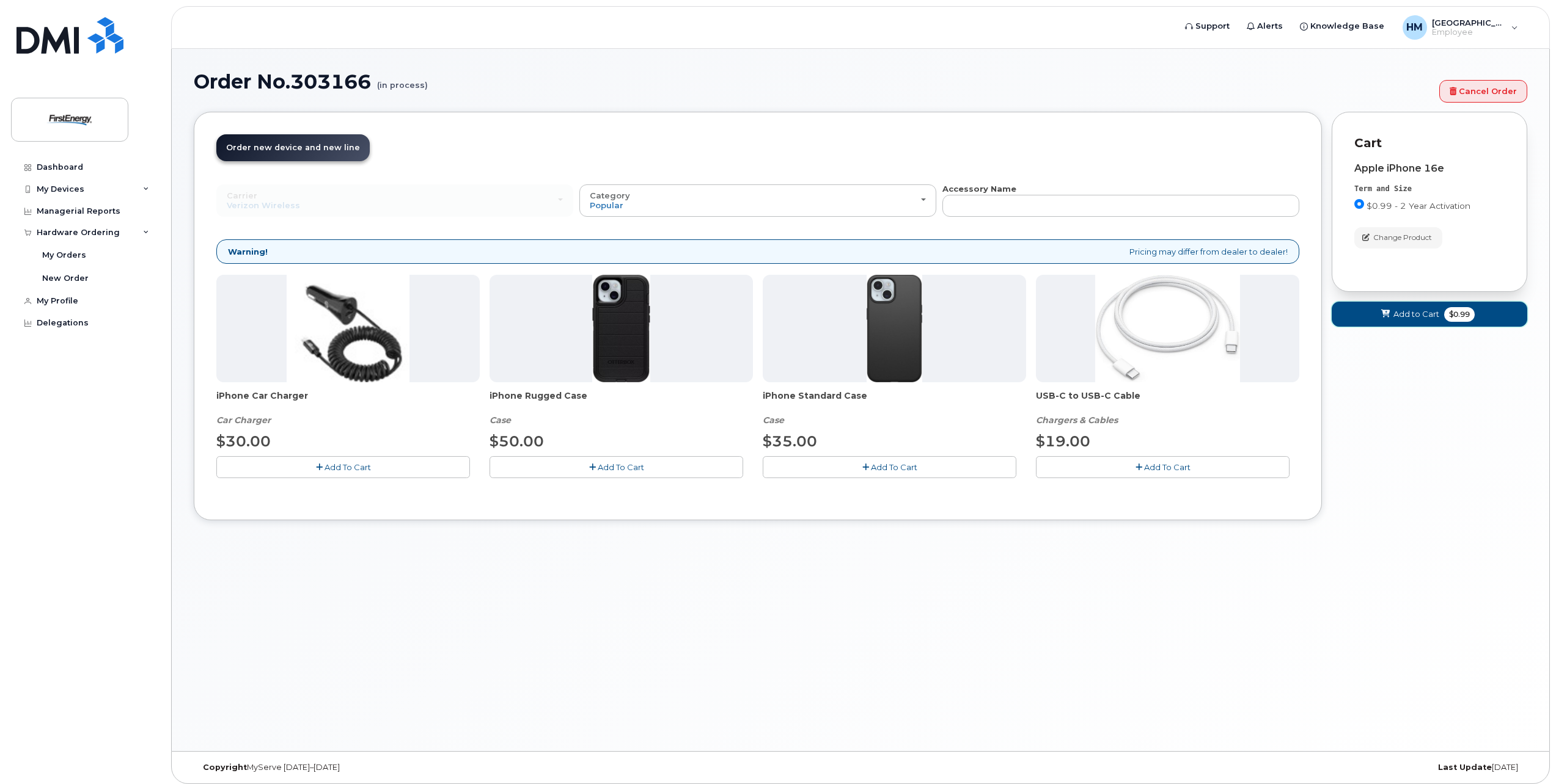
click at [1465, 324] on button "Add to Cart $0.99" at bounding box center [1429, 314] width 195 height 25
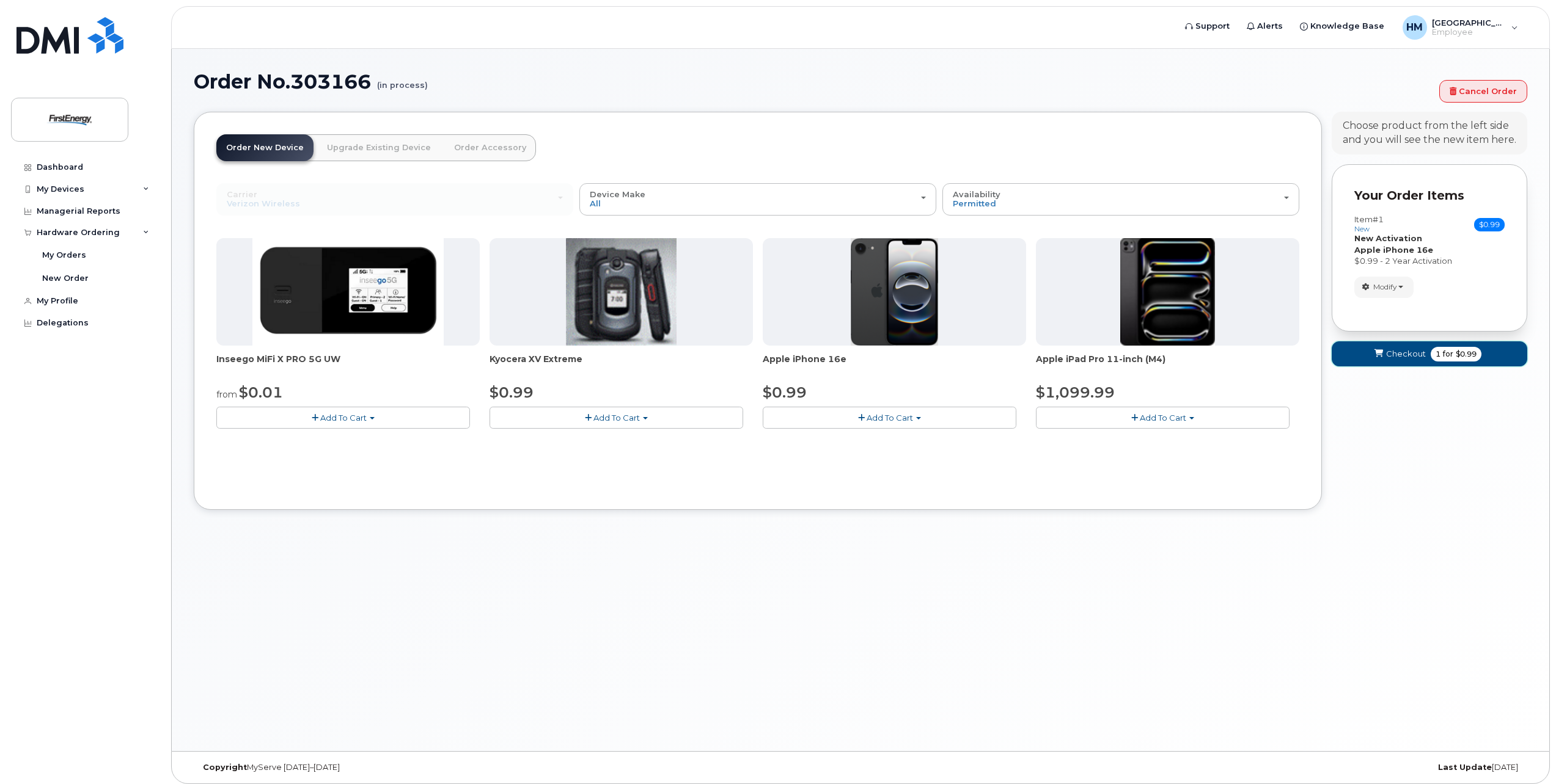
click at [1454, 355] on span "for" at bounding box center [1448, 354] width 15 height 11
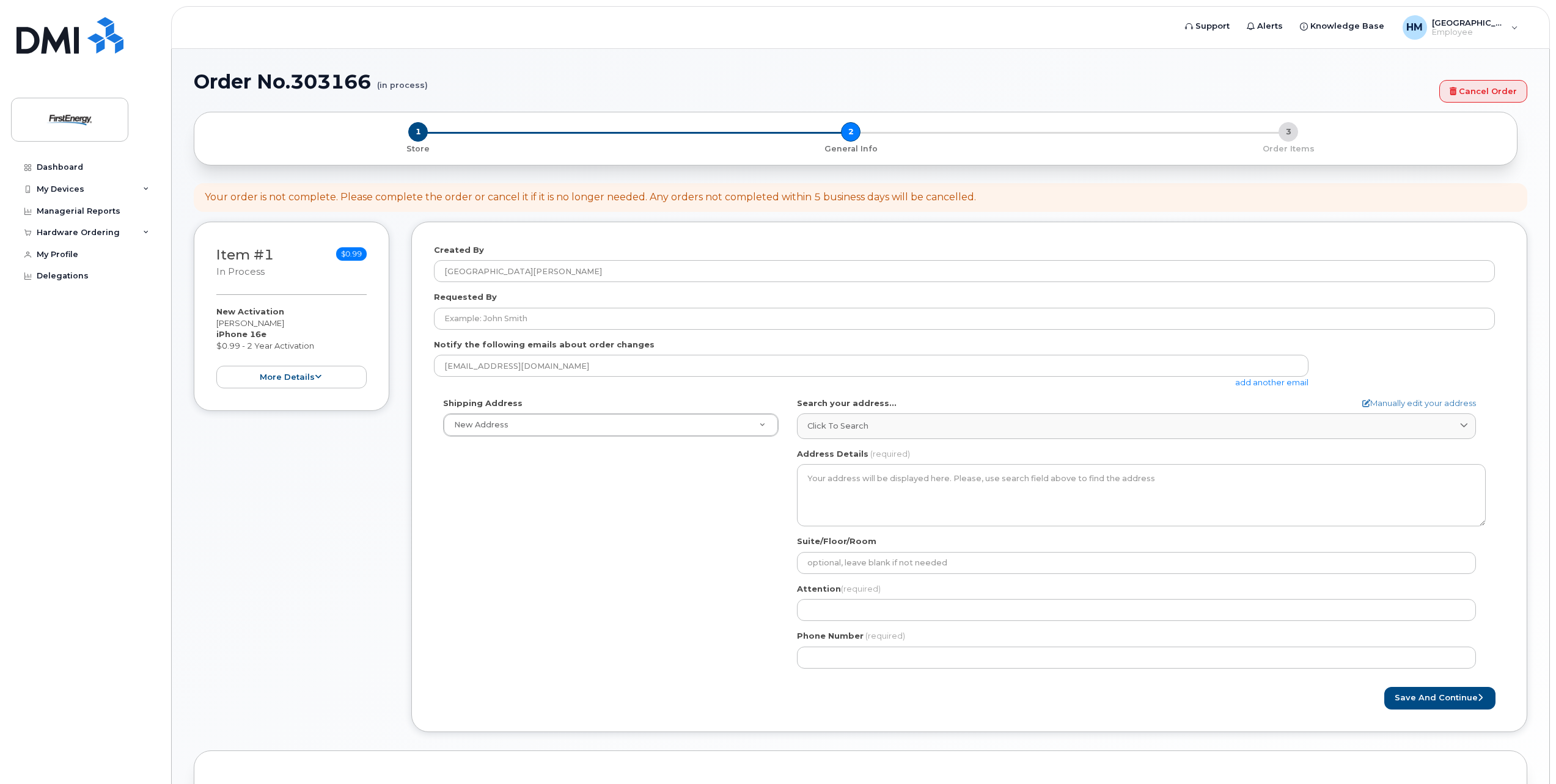
select select
click at [304, 380] on button "more details" at bounding box center [292, 377] width 151 height 22
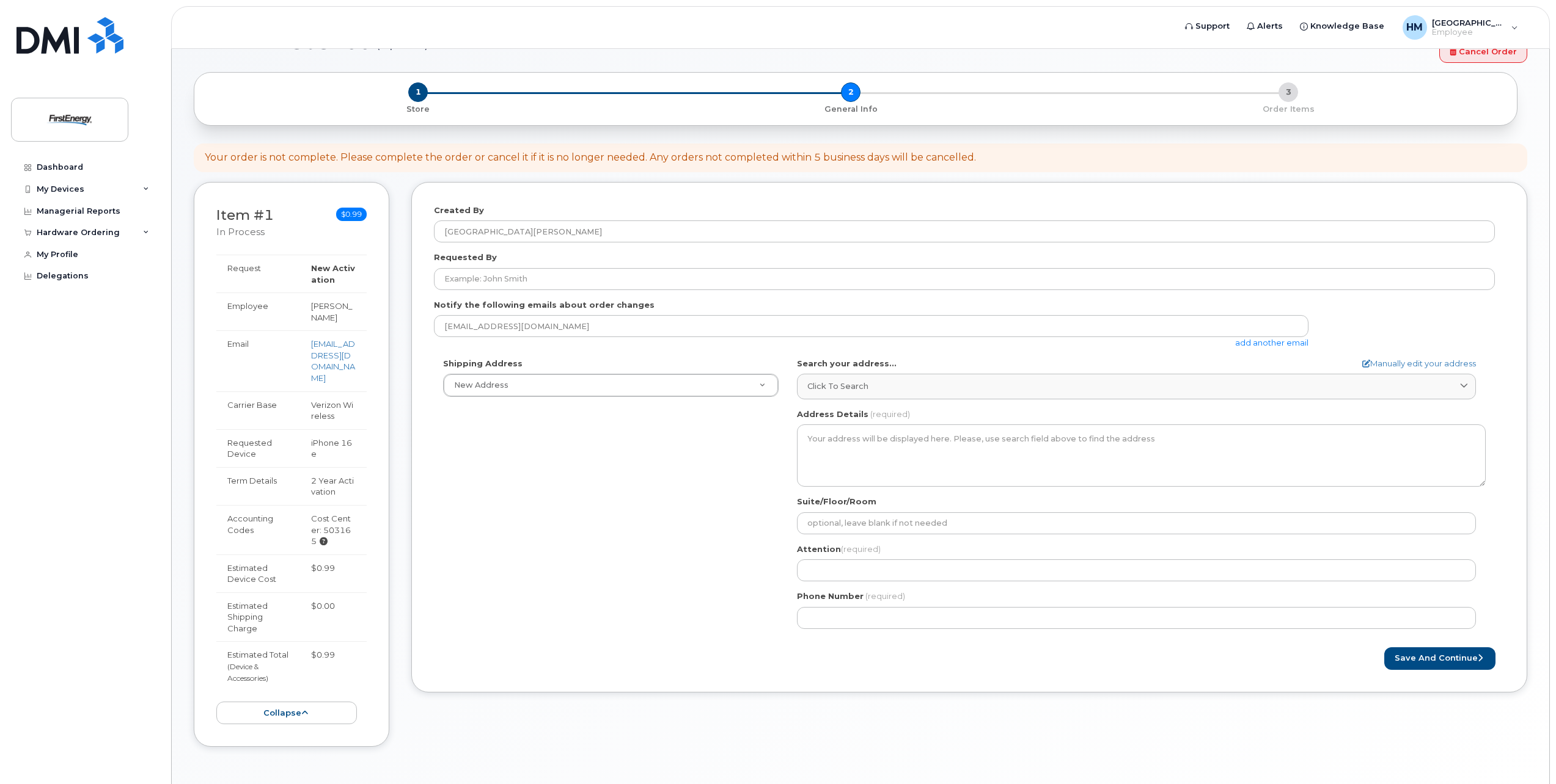
scroll to position [82, 0]
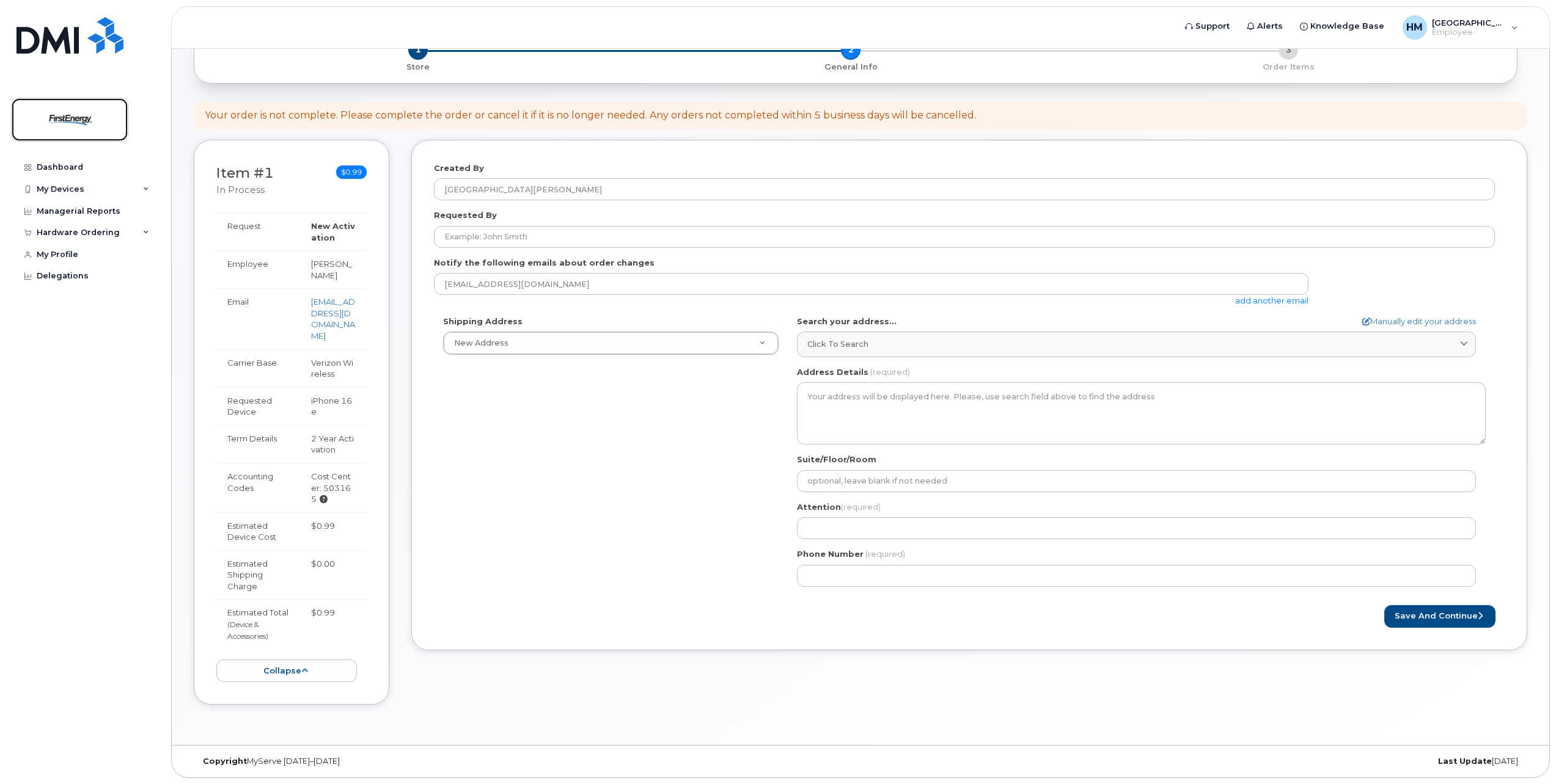
click at [65, 119] on img at bounding box center [69, 119] width 94 height 35
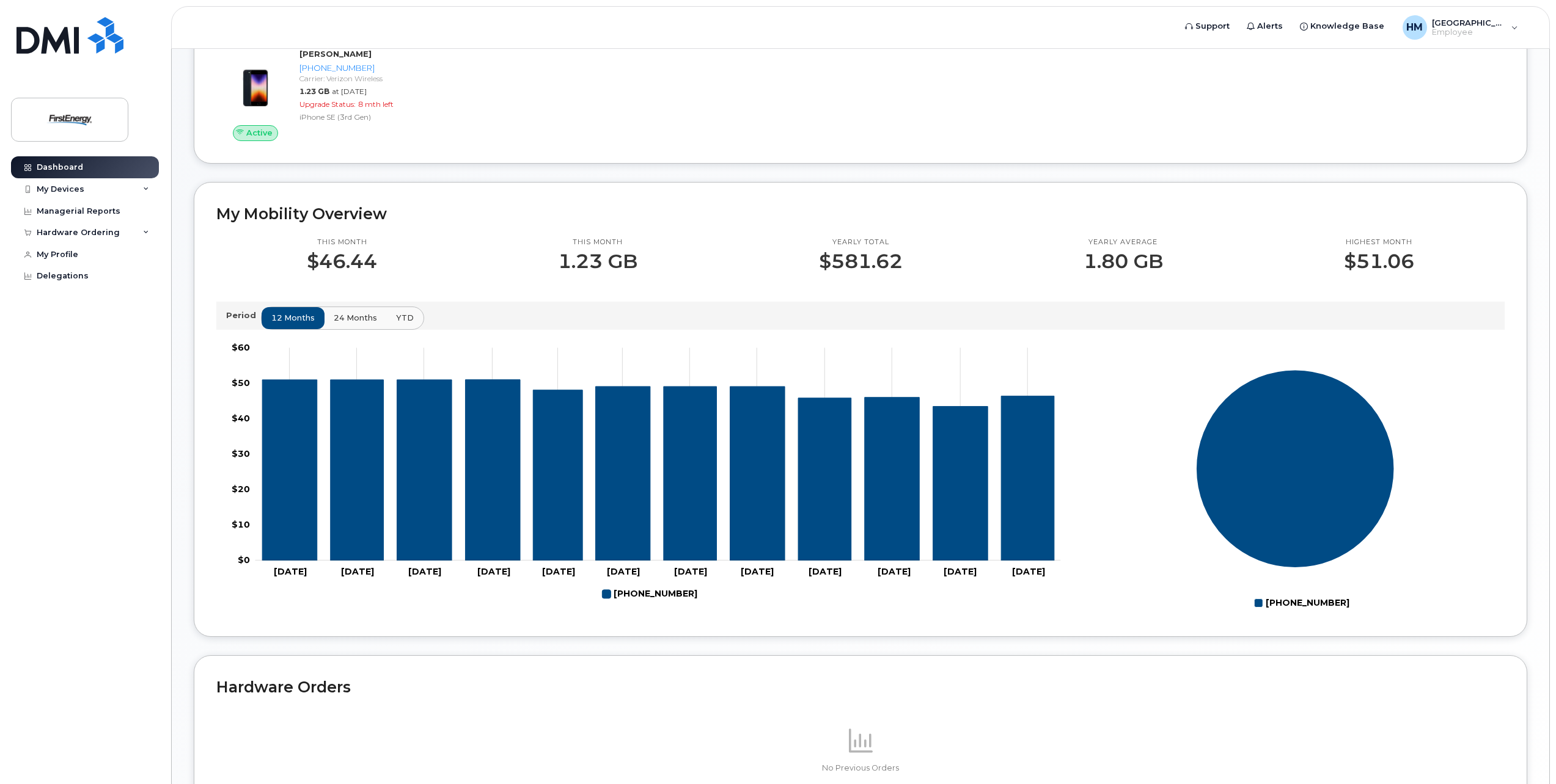
scroll to position [231, 0]
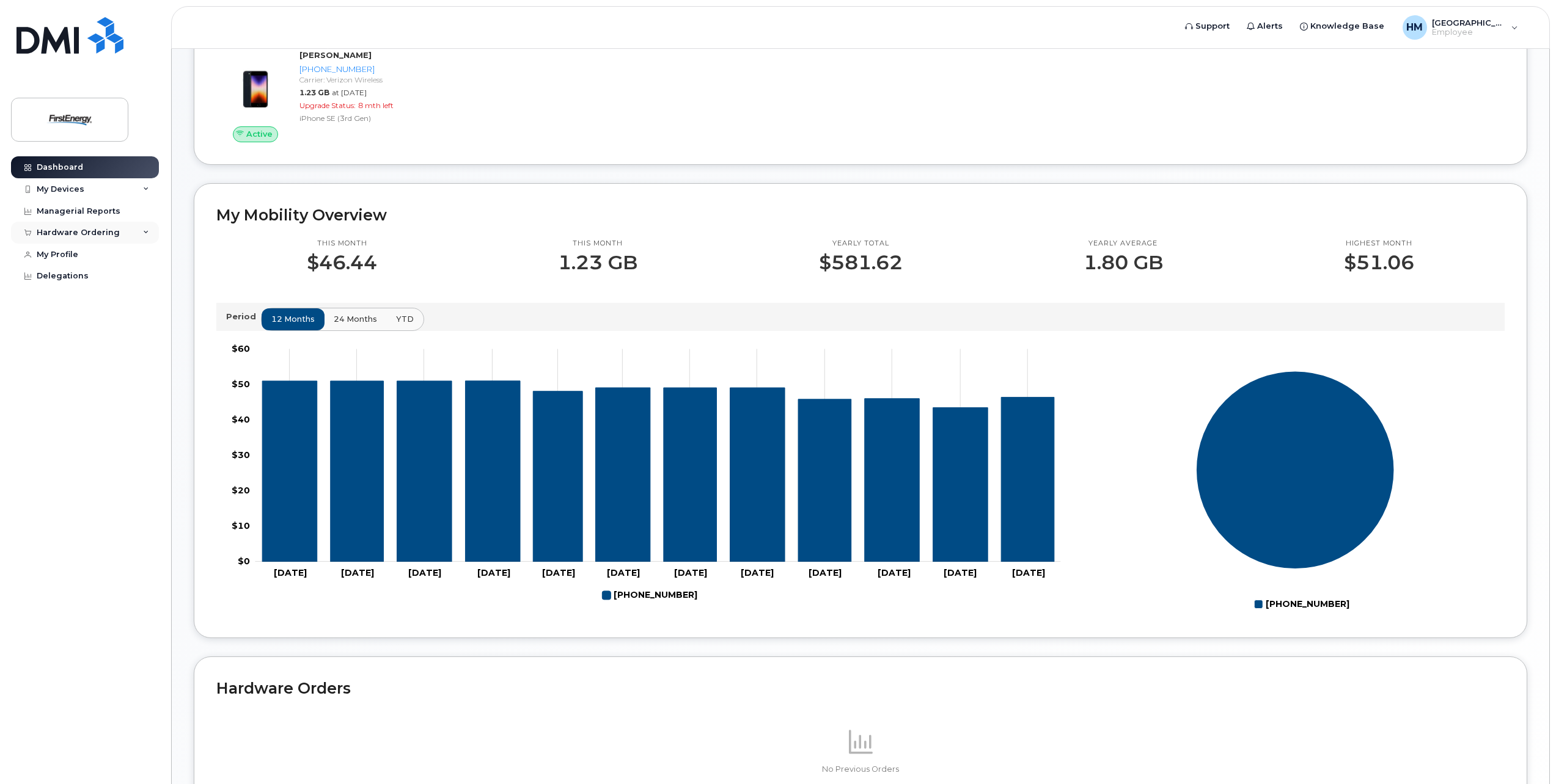
click at [134, 236] on div "Hardware Ordering" at bounding box center [85, 233] width 148 height 22
click at [130, 188] on div "My Devices" at bounding box center [85, 190] width 148 height 22
click at [136, 303] on div "Hardware Ordering" at bounding box center [85, 299] width 148 height 22
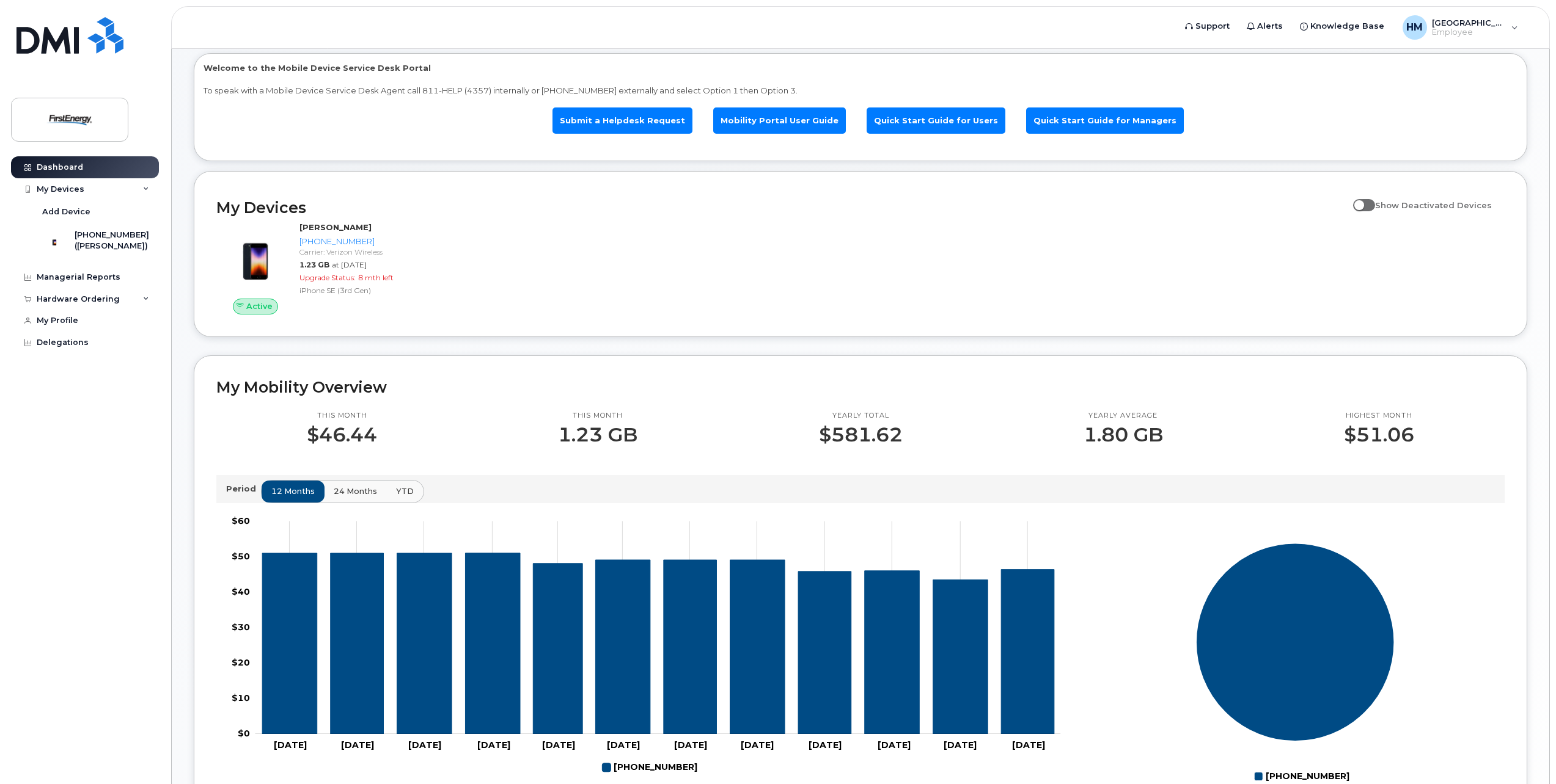
scroll to position [0, 0]
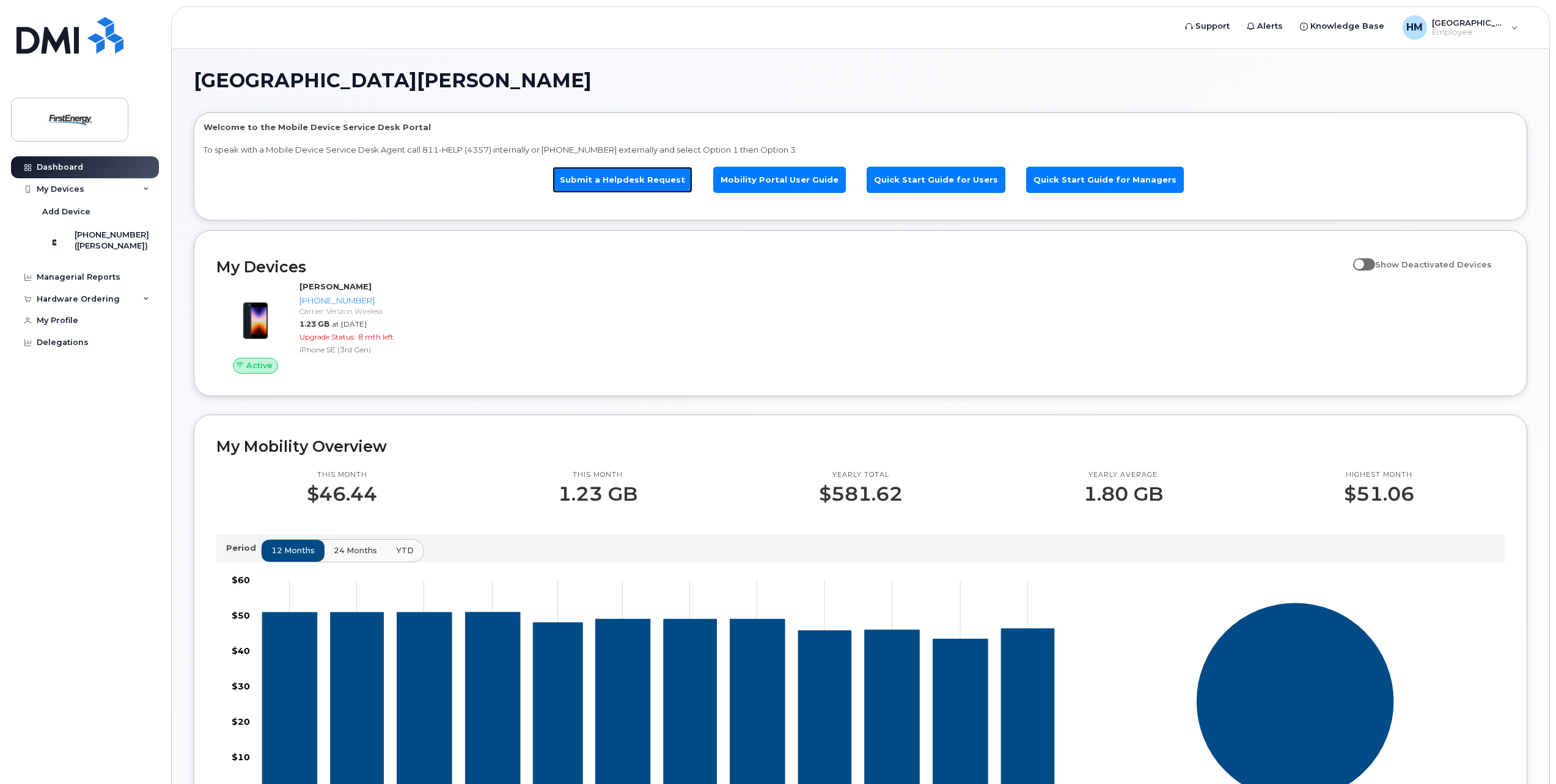
click at [633, 184] on link "Submit a Helpdesk Request" at bounding box center [622, 180] width 140 height 27
